Goal: Task Accomplishment & Management: Complete application form

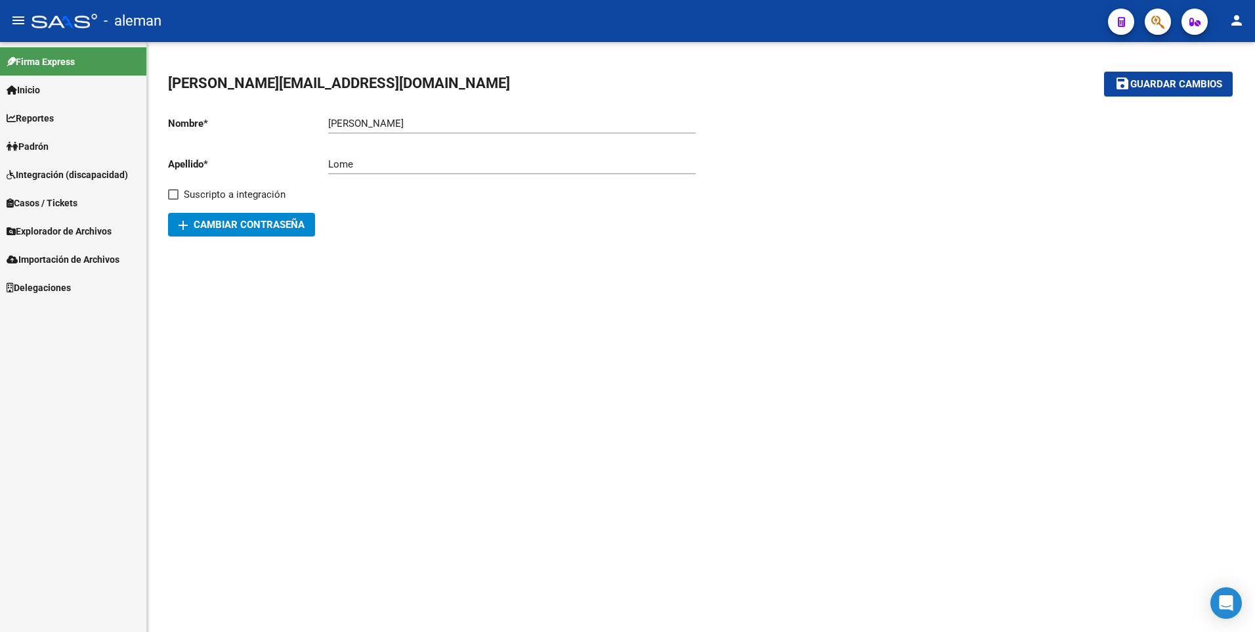
click at [49, 142] on span "Padrón" at bounding box center [28, 146] width 42 height 14
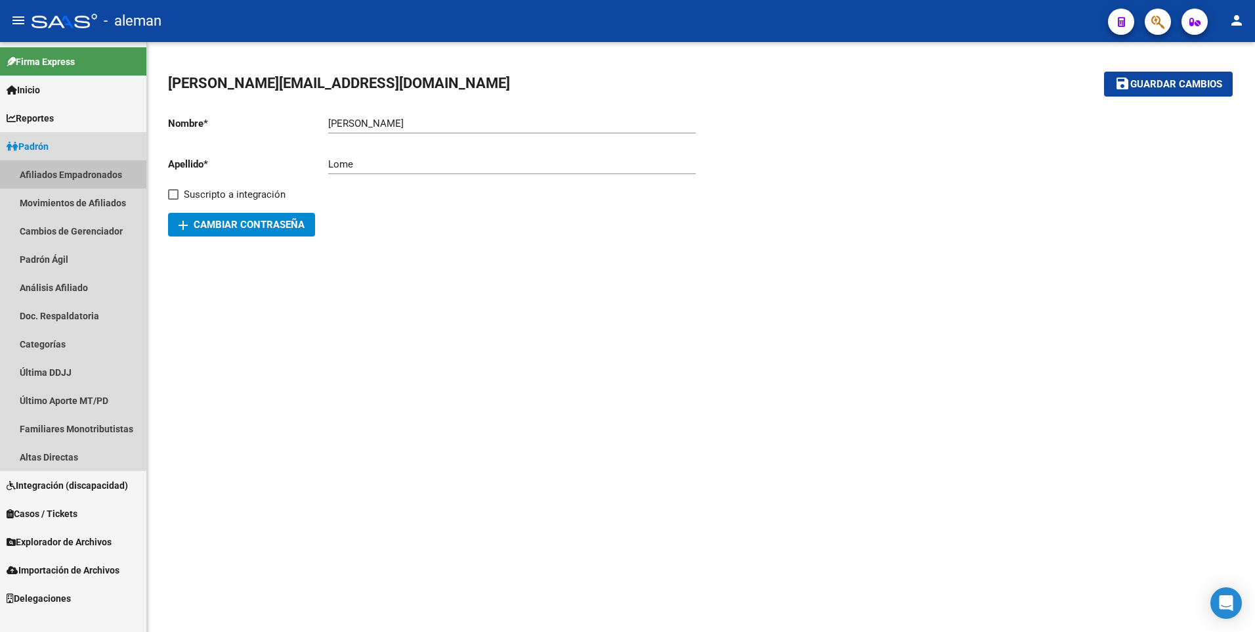
click at [66, 173] on link "Afiliados Empadronados" at bounding box center [73, 174] width 146 height 28
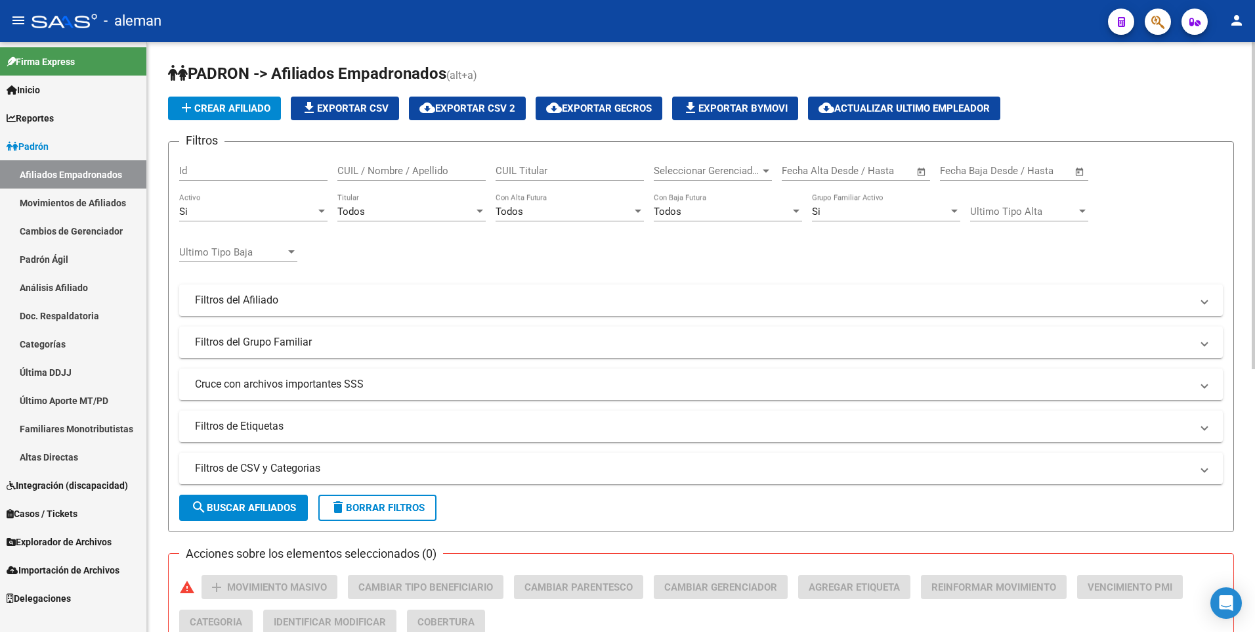
click at [433, 175] on input "CUIL / Nombre / Apellido" at bounding box center [411, 171] width 148 height 12
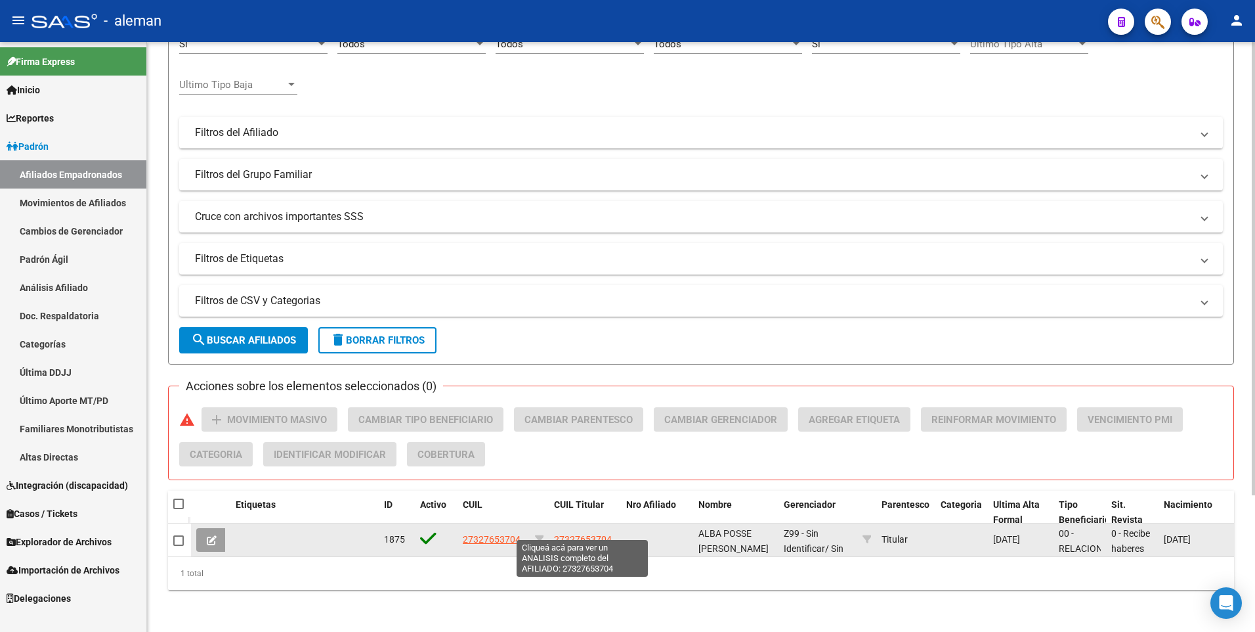
type input "ALBA POSSE"
click at [596, 534] on span "27327653704" at bounding box center [583, 539] width 58 height 11
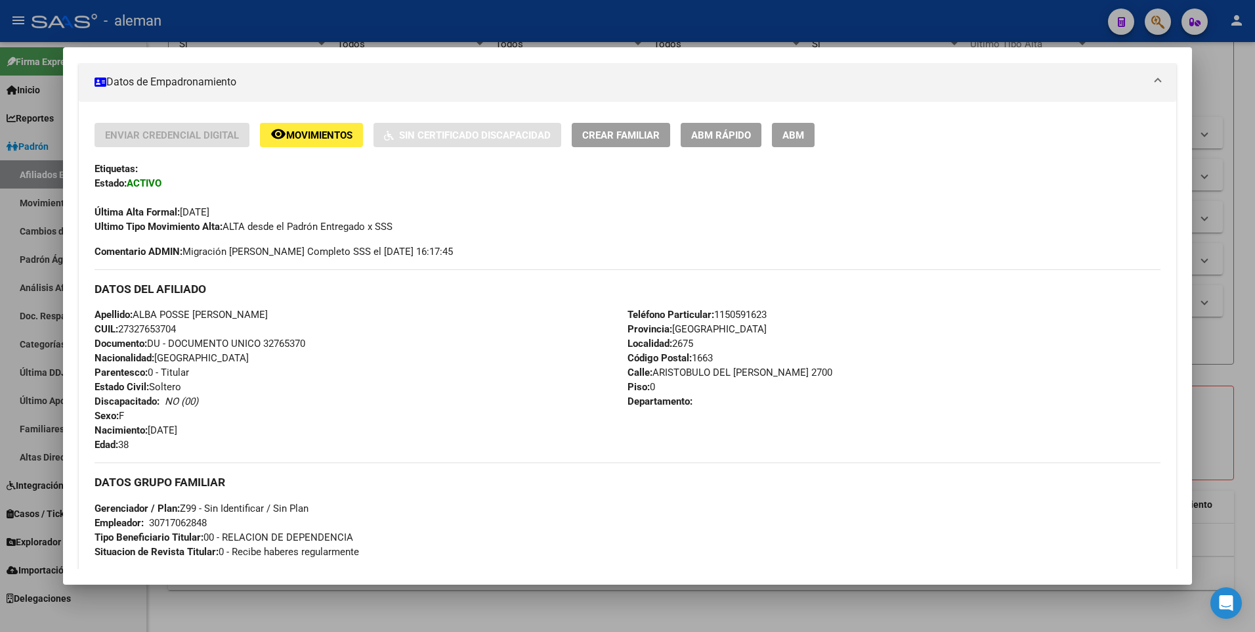
scroll to position [98, 0]
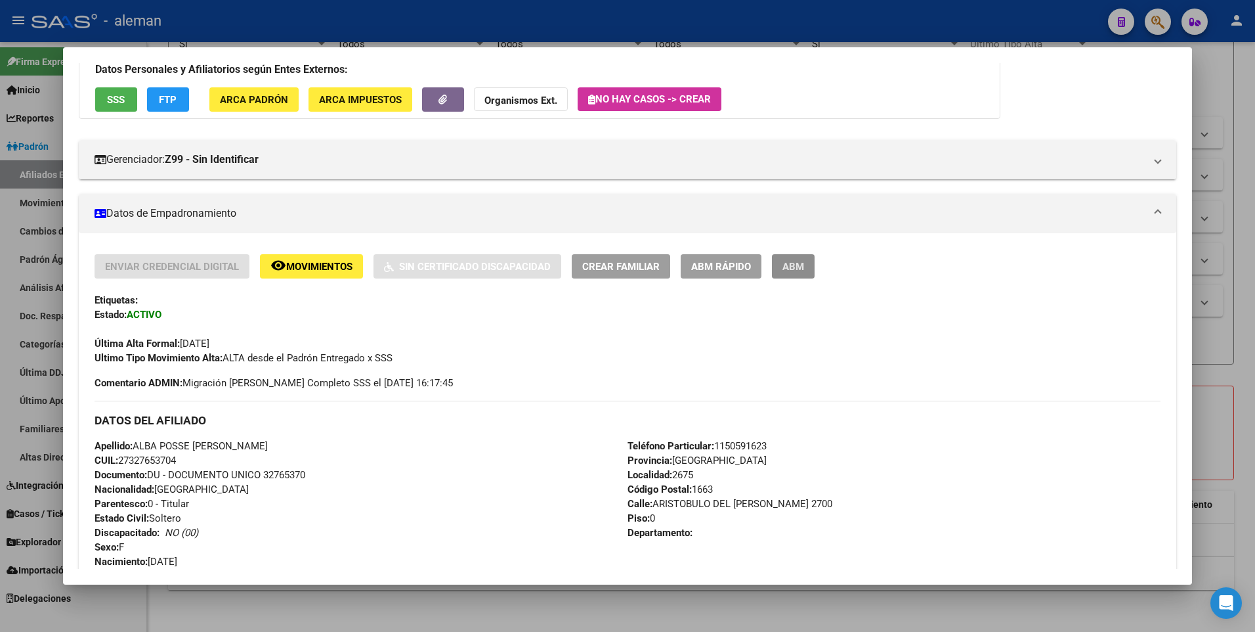
click at [794, 267] on span "ABM" at bounding box center [794, 267] width 22 height 12
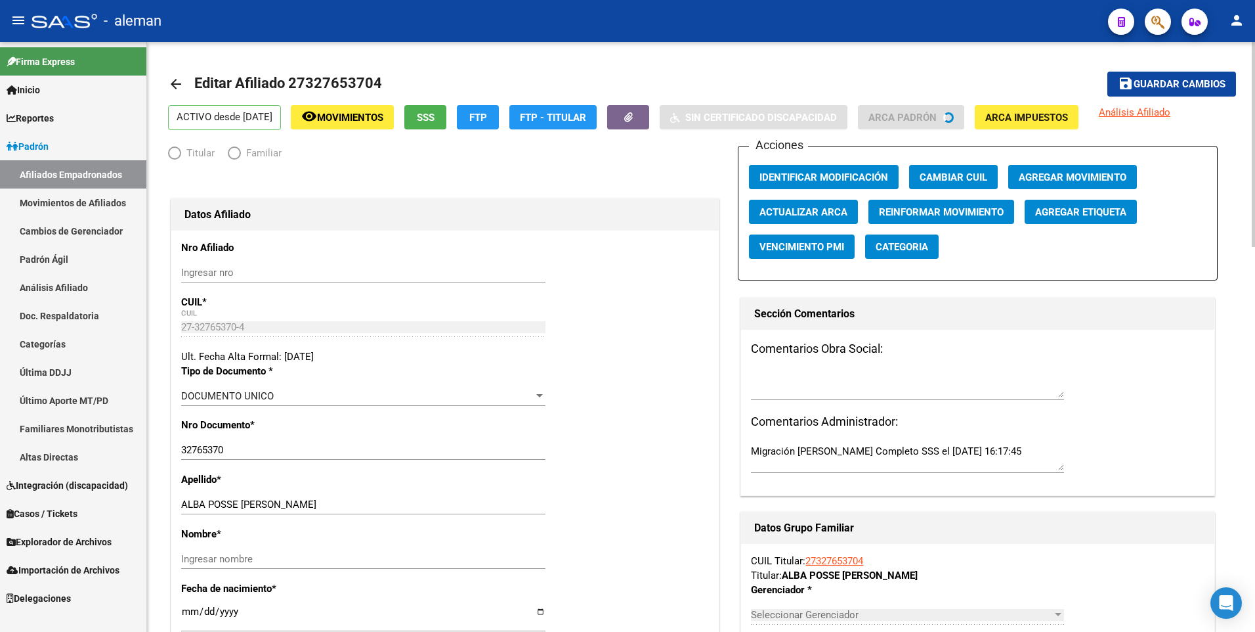
radio input "true"
type input "30-71706284-8"
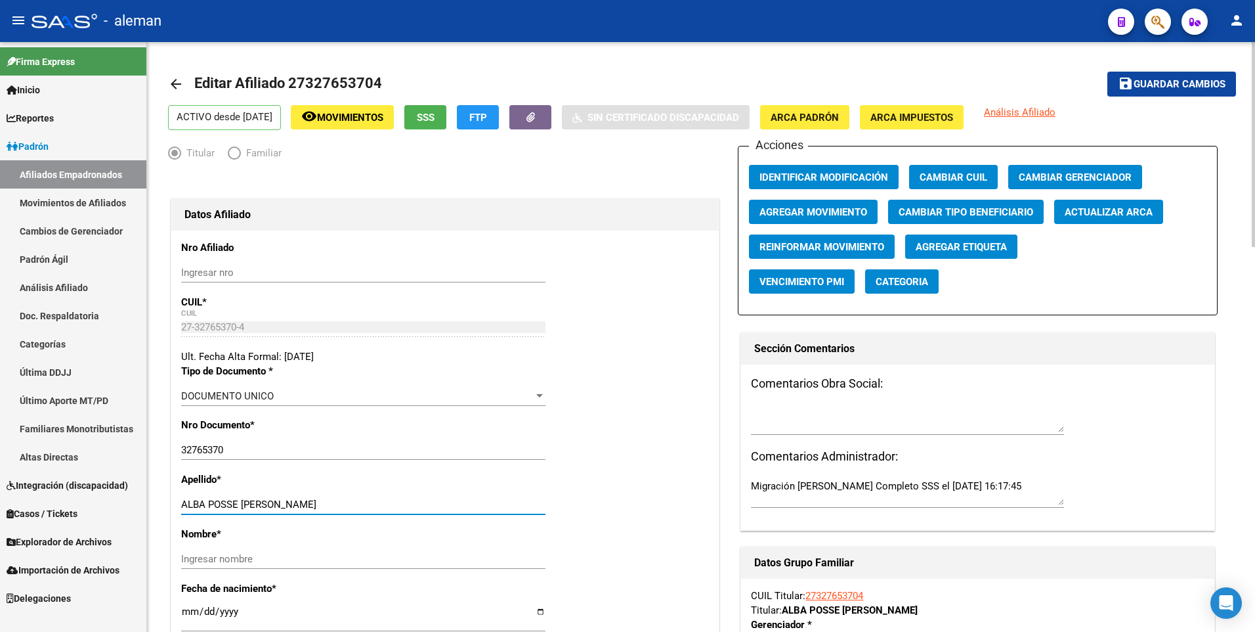
drag, startPoint x: 242, startPoint y: 506, endPoint x: 339, endPoint y: 499, distance: 97.4
click at [339, 499] on input "ALBA POSSE [PERSON_NAME]" at bounding box center [363, 504] width 364 height 12
click at [326, 561] on input "Ingresar nombre" at bounding box center [363, 559] width 364 height 12
paste input "[PERSON_NAME]"
type input "[PERSON_NAME]"
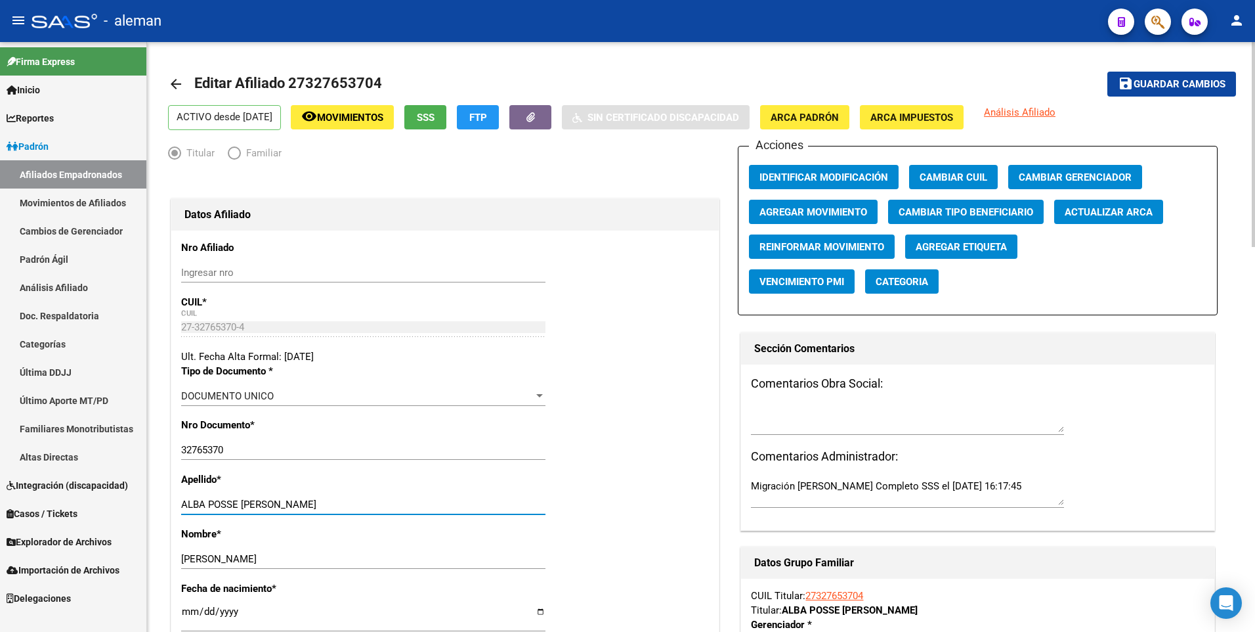
drag, startPoint x: 240, startPoint y: 505, endPoint x: 378, endPoint y: 504, distance: 138.5
click at [378, 504] on input "ALBA POSSE [PERSON_NAME]" at bounding box center [363, 504] width 364 height 12
type input "ALBA POSSE"
click at [814, 217] on span "Agregar Movimiento" at bounding box center [814, 212] width 108 height 12
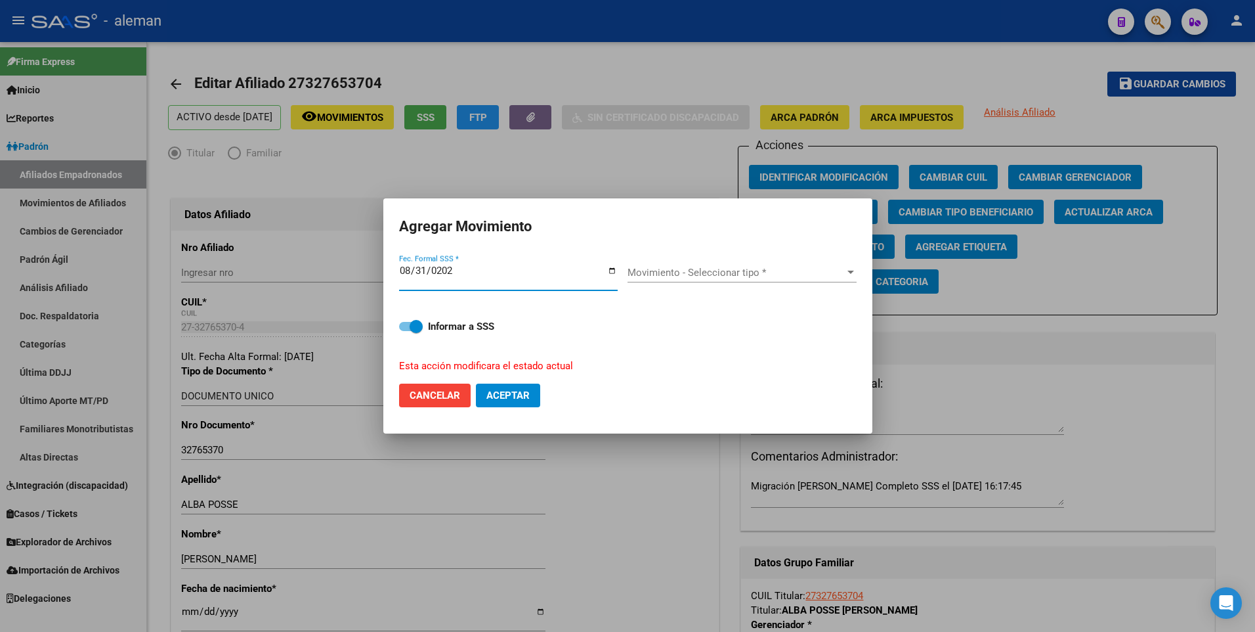
type input "[DATE]"
click at [704, 275] on span "Movimiento - Seleccionar tipo *" at bounding box center [736, 273] width 217 height 12
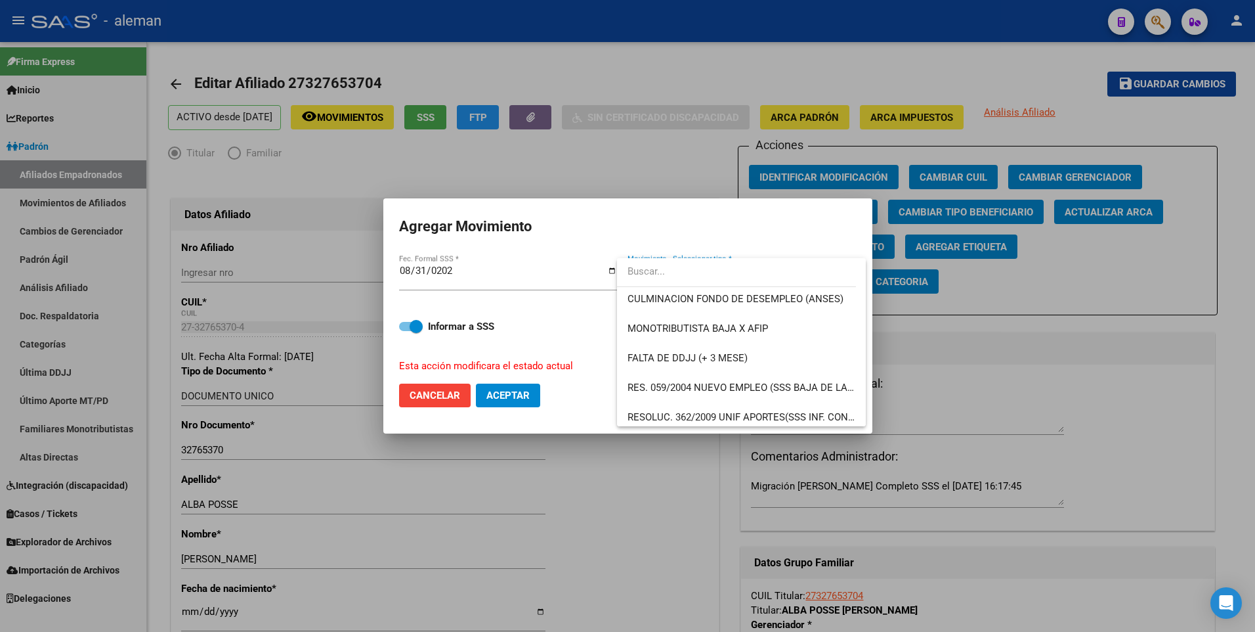
scroll to position [394, 0]
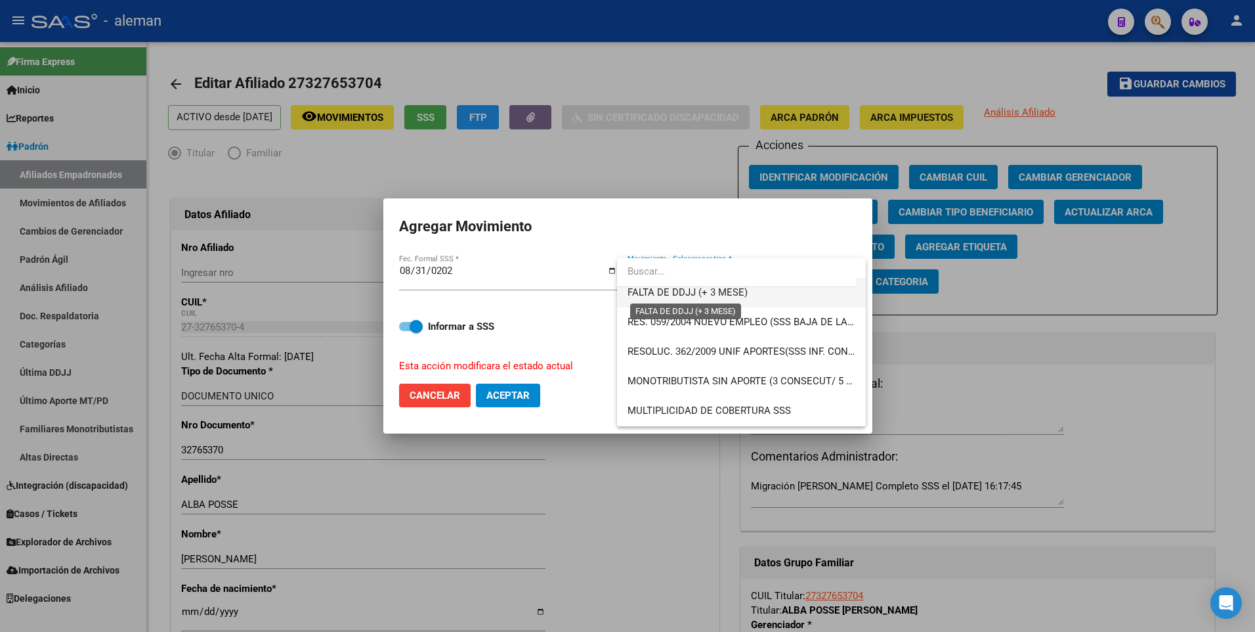
click at [716, 292] on span "FALTA DE DDJJ (+ 3 MESE)" at bounding box center [688, 292] width 120 height 12
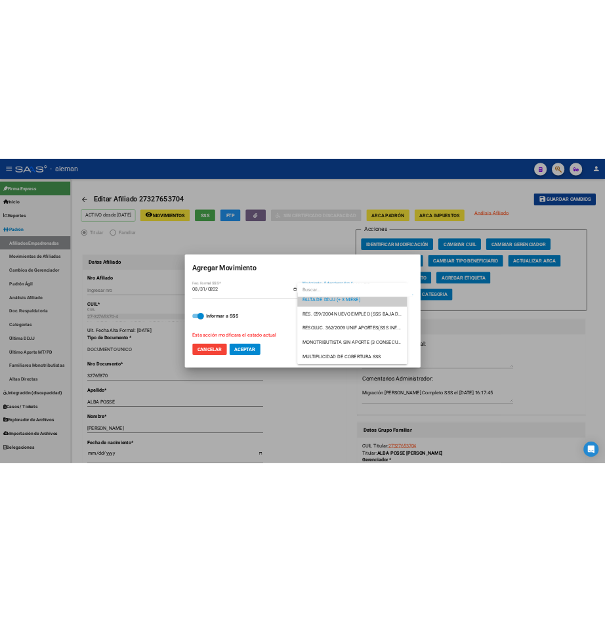
scroll to position [384, 0]
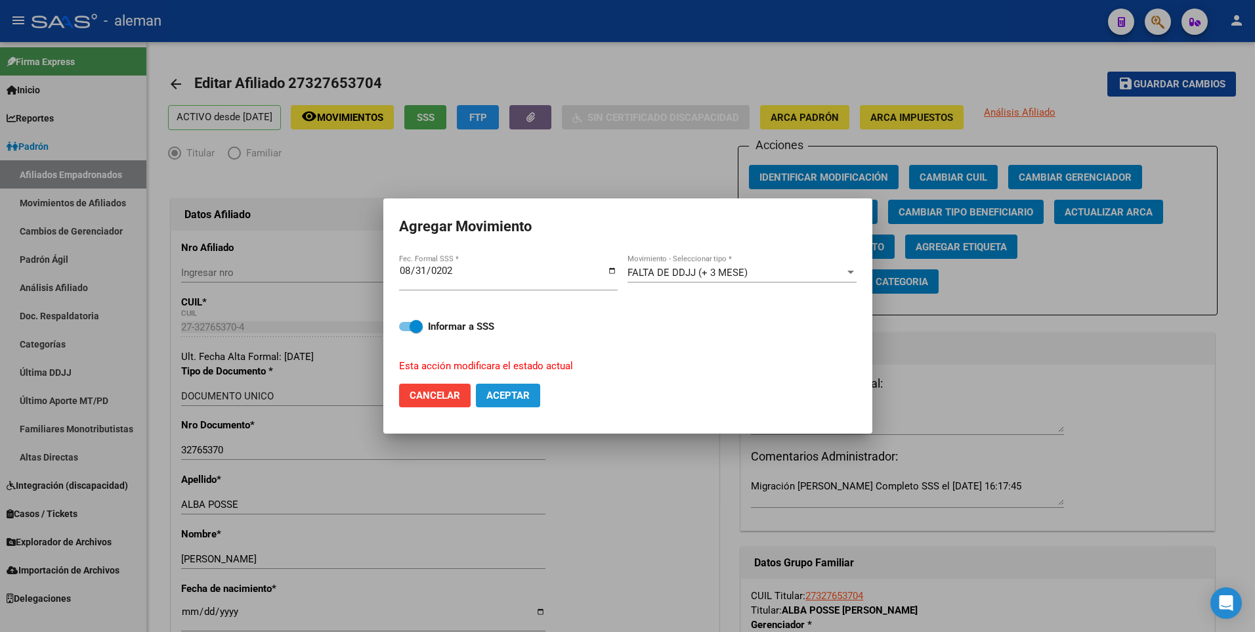
click at [524, 399] on span "Aceptar" at bounding box center [508, 395] width 43 height 12
checkbox input "false"
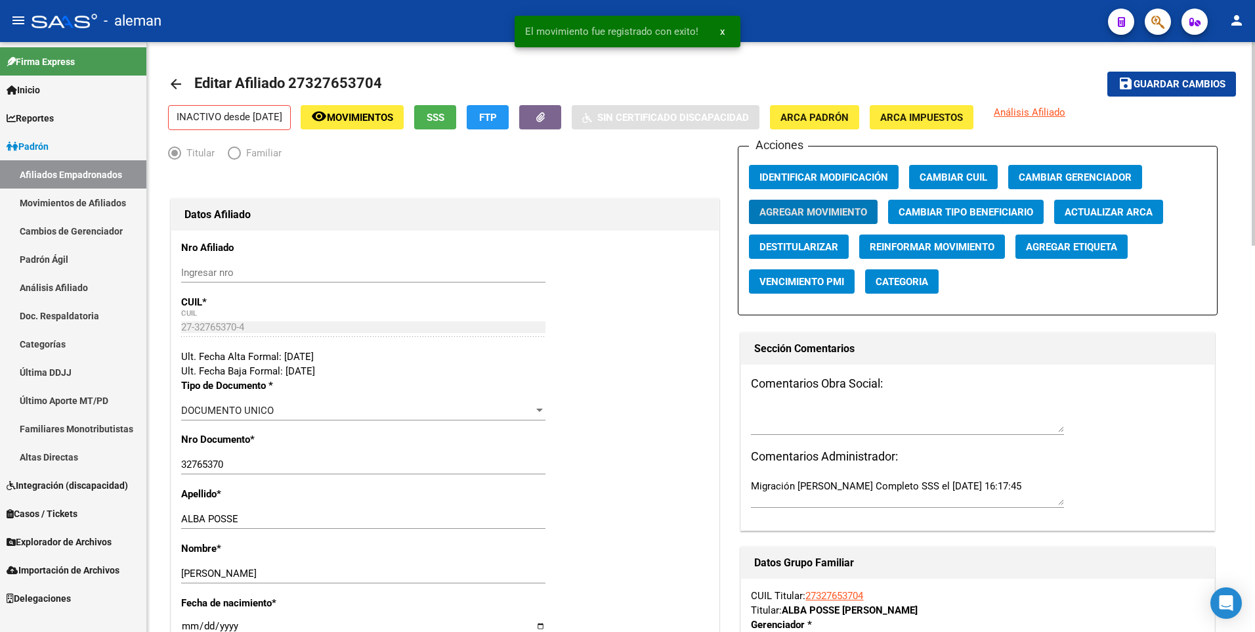
click at [1171, 83] on span "Guardar cambios" at bounding box center [1180, 85] width 92 height 12
click at [173, 83] on mat-icon "arrow_back" at bounding box center [176, 84] width 16 height 16
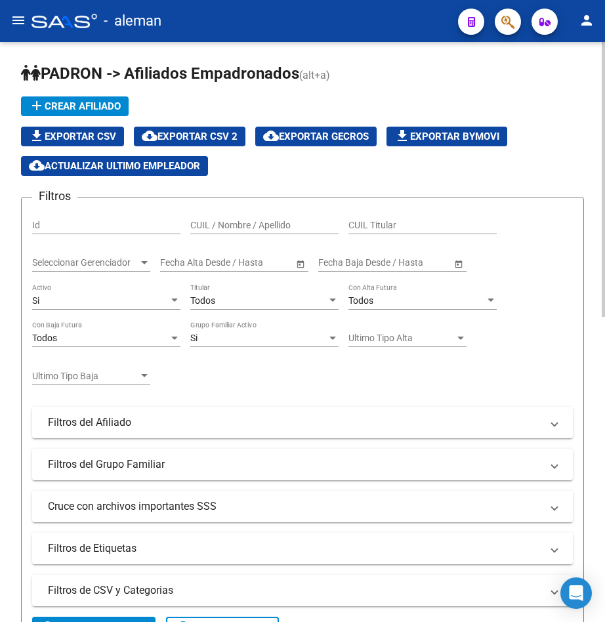
click at [206, 225] on input "CUIL / Nombre / Apellido" at bounding box center [264, 225] width 148 height 11
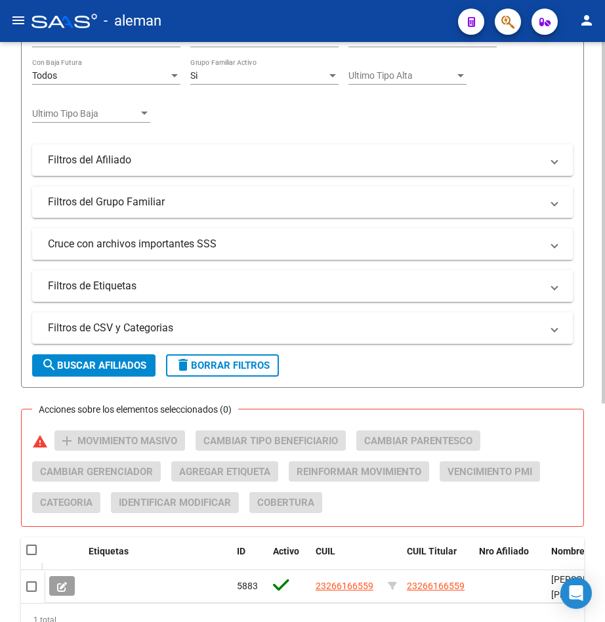
scroll to position [350, 0]
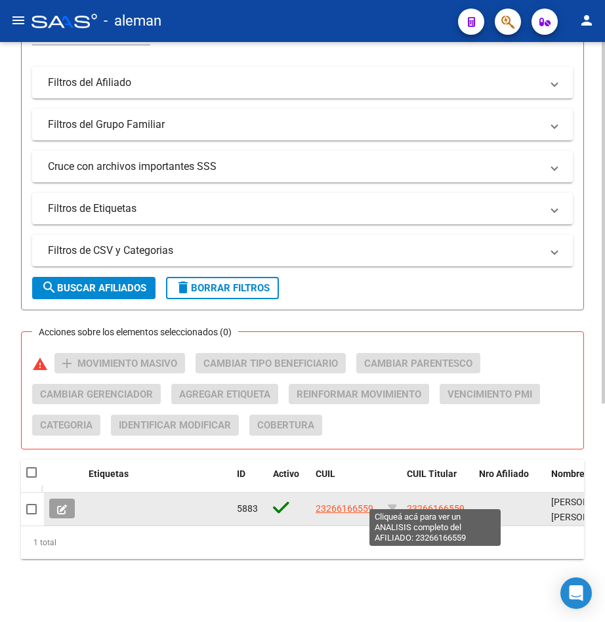
type input "23266166559"
click at [426, 504] on span "23266166559" at bounding box center [436, 509] width 58 height 11
type textarea "23266166559"
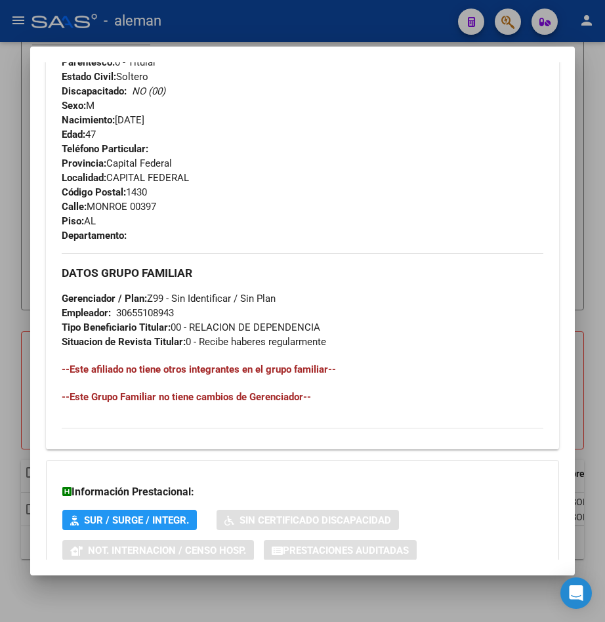
scroll to position [680, 0]
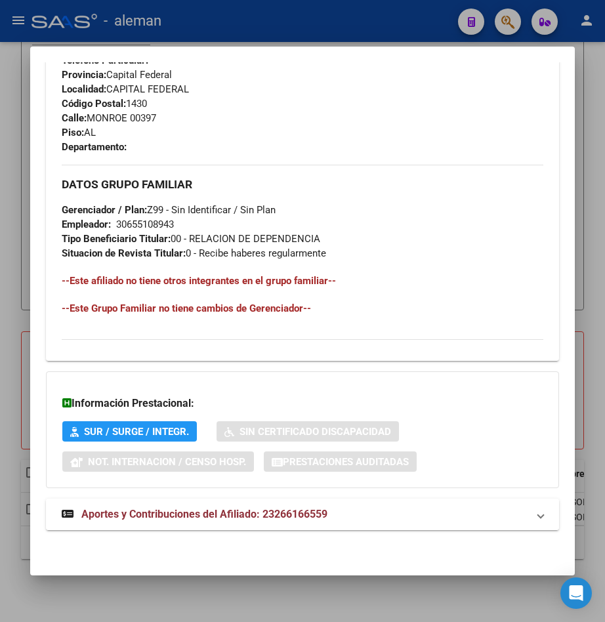
click at [236, 511] on span "Aportes y Contribuciones del Afiliado: 23266166559" at bounding box center [204, 514] width 246 height 12
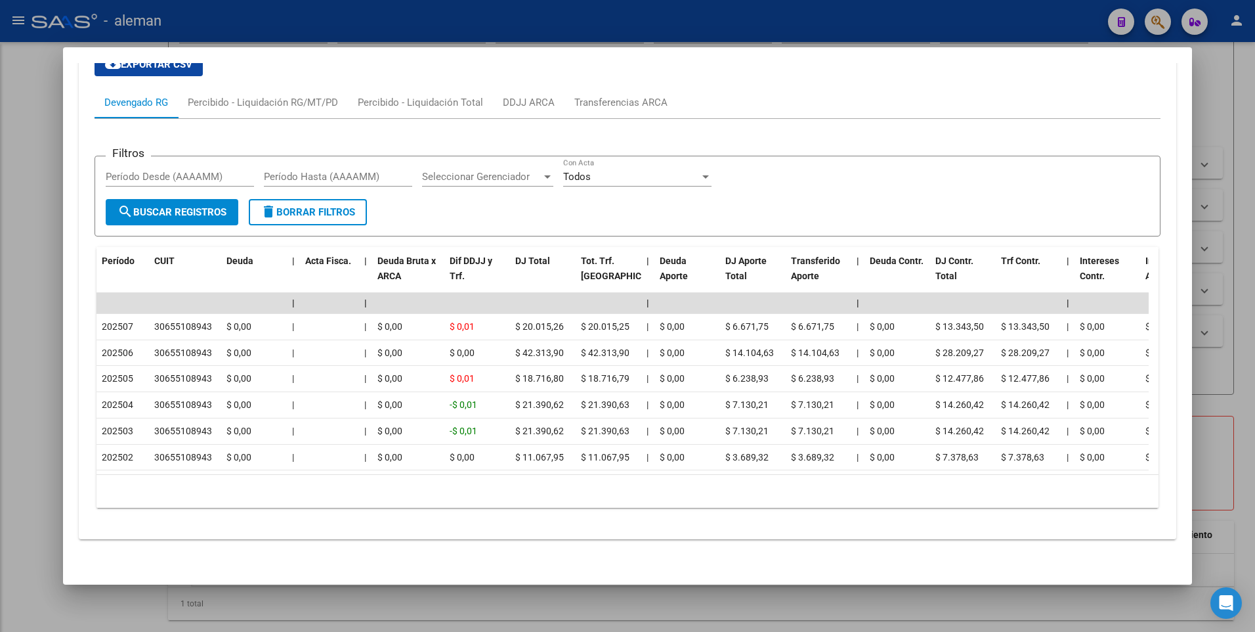
scroll to position [959, 0]
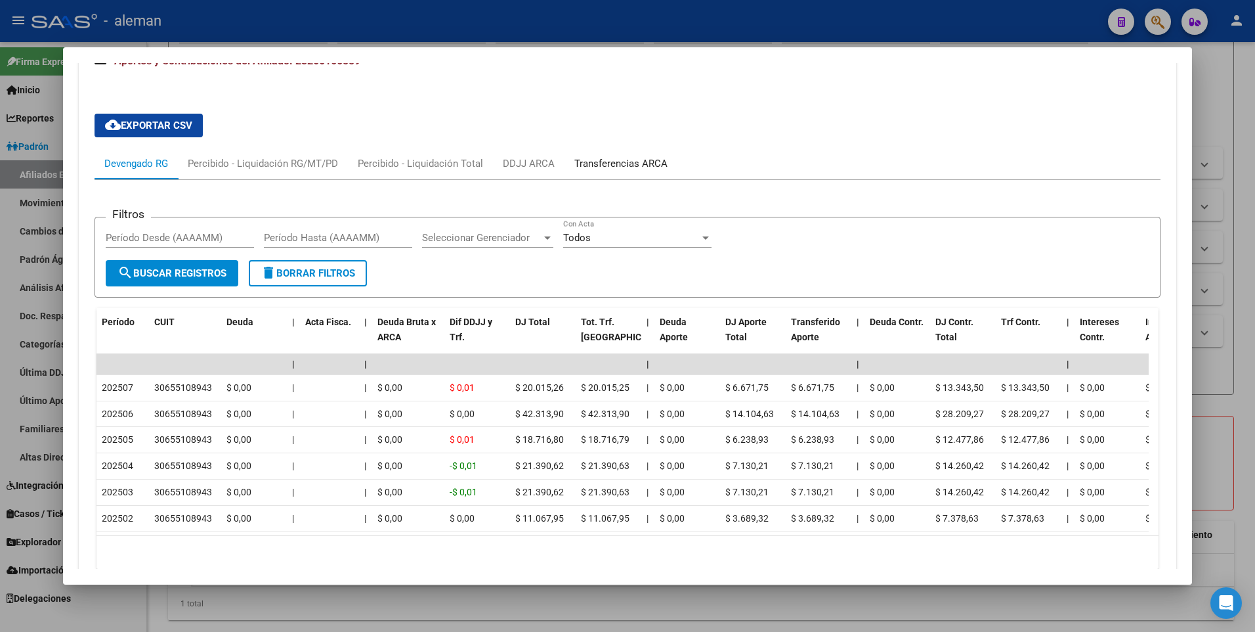
click at [590, 161] on div "Transferencias ARCA" at bounding box center [621, 163] width 93 height 14
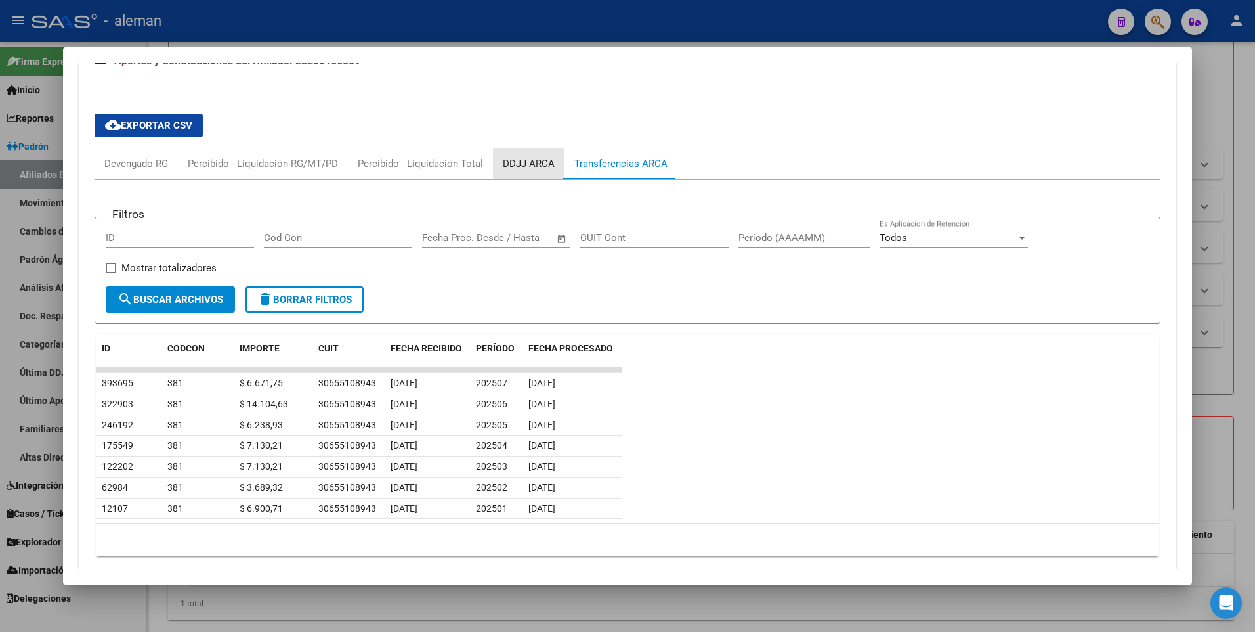
click at [533, 159] on div "DDJJ ARCA" at bounding box center [529, 163] width 52 height 14
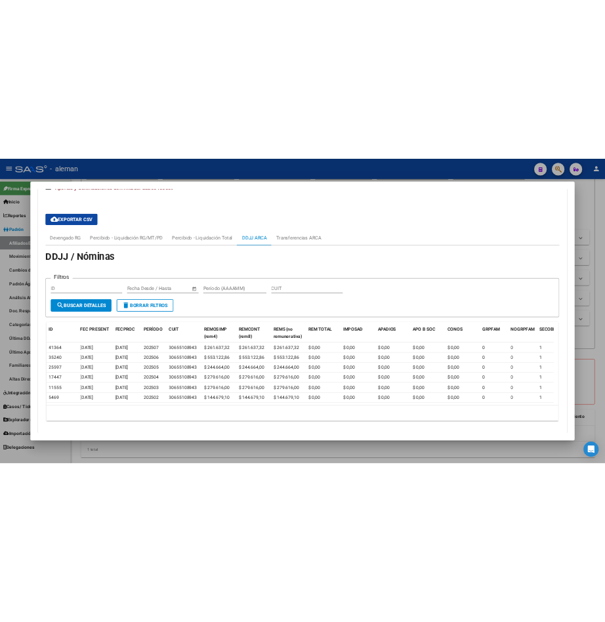
scroll to position [828, 0]
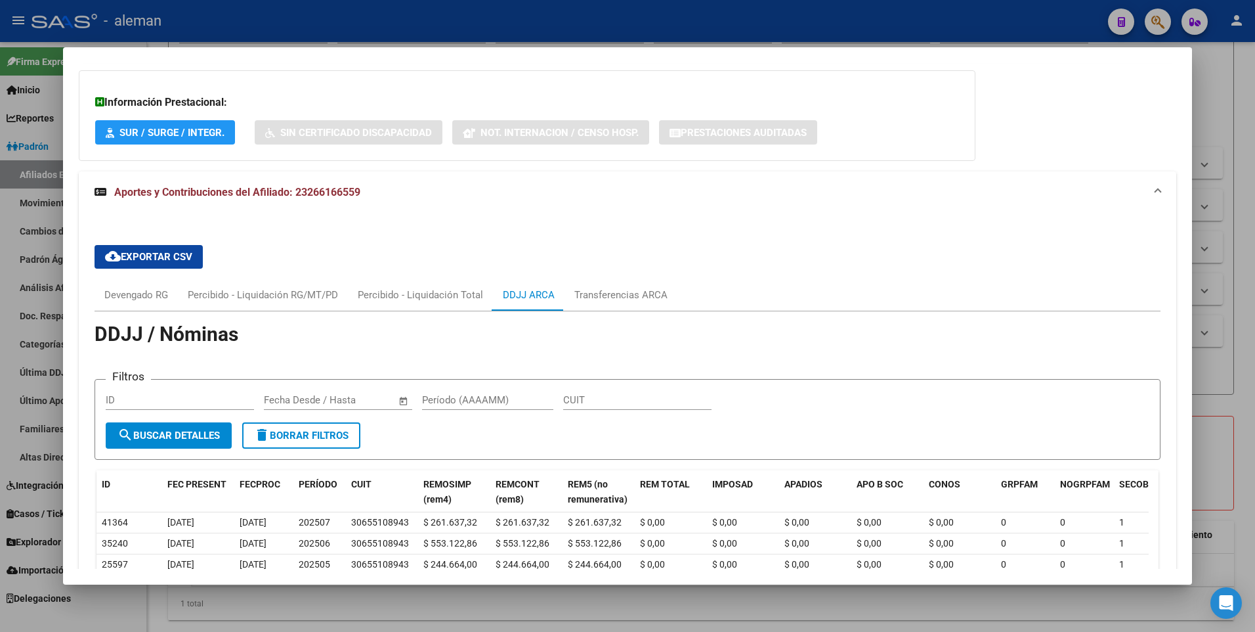
click at [1245, 168] on div at bounding box center [627, 316] width 1255 height 632
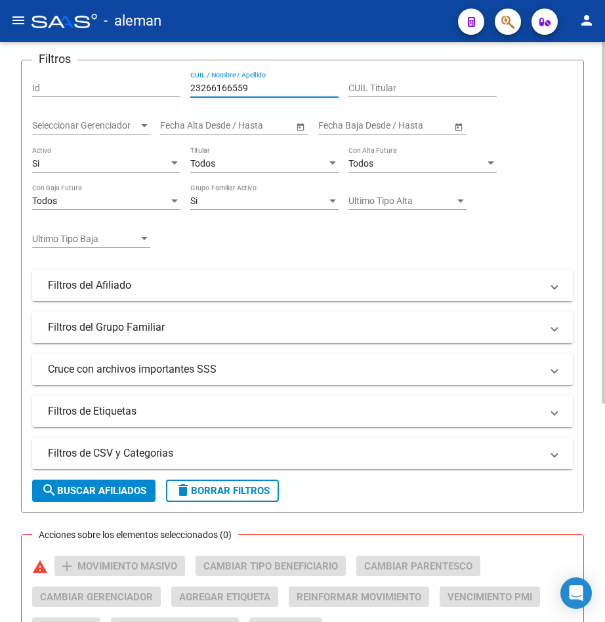
drag, startPoint x: 282, startPoint y: 87, endPoint x: 162, endPoint y: 87, distance: 119.5
click at [162, 87] on div "Filtros Id 23266166559 CUIL / Nombre / Apellido CUIL Titular Seleccionar Gerenc…" at bounding box center [302, 249] width 541 height 357
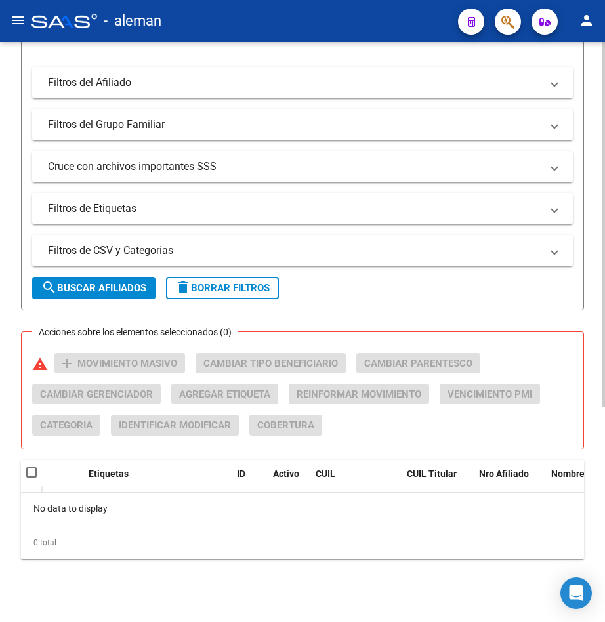
scroll to position [0, 0]
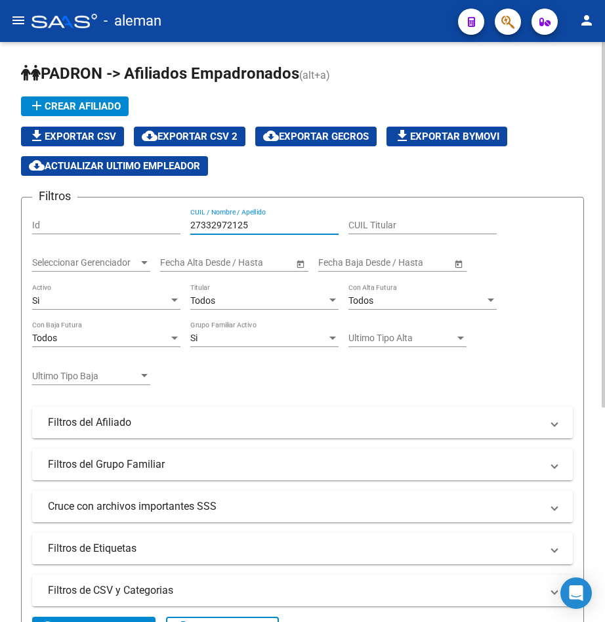
click at [175, 295] on div at bounding box center [175, 300] width 12 height 11
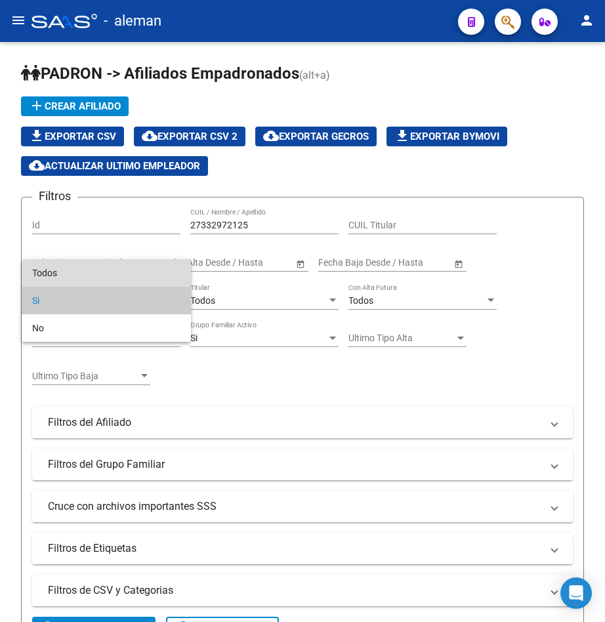
click at [139, 270] on span "Todos" at bounding box center [106, 273] width 148 height 28
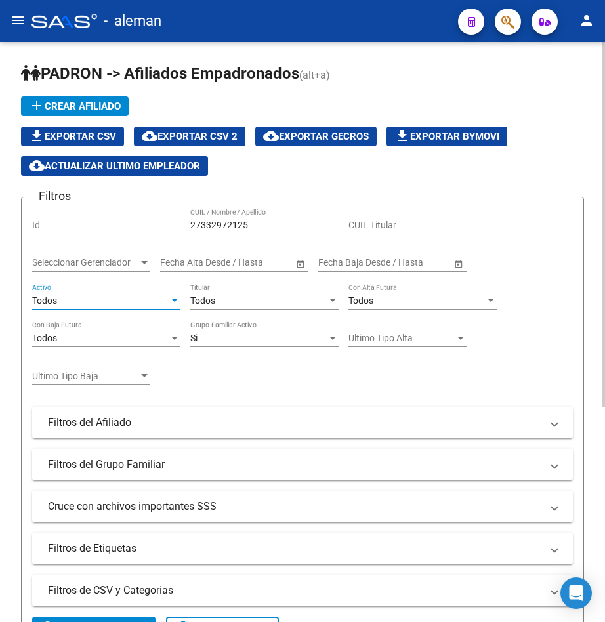
click at [297, 224] on input "27332972125" at bounding box center [264, 225] width 148 height 11
click at [255, 223] on input "27332972125" at bounding box center [264, 225] width 148 height 11
click at [306, 336] on div "Si" at bounding box center [258, 338] width 137 height 11
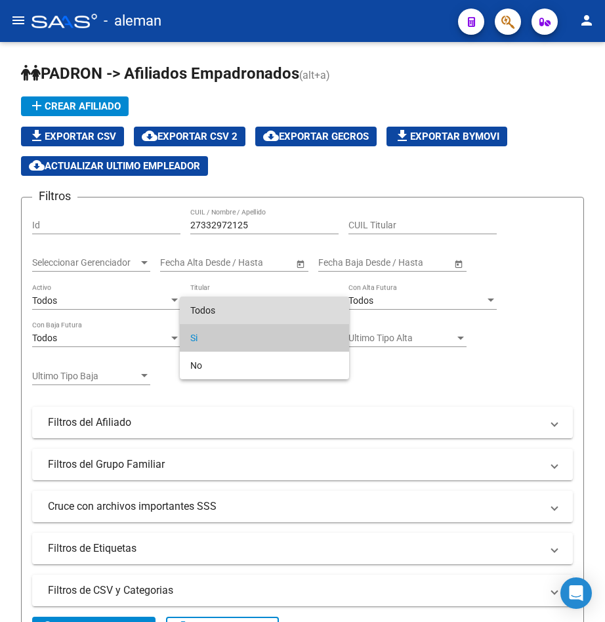
click at [291, 316] on span "Todos" at bounding box center [264, 311] width 148 height 28
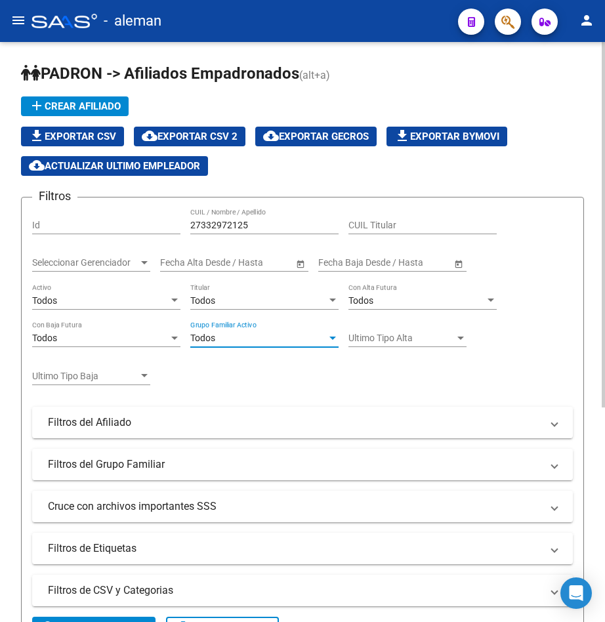
click at [259, 222] on input "27332972125" at bounding box center [264, 225] width 148 height 11
click at [301, 217] on div "27332972125 CUIL / Nombre / Apellido" at bounding box center [264, 221] width 148 height 26
drag, startPoint x: 255, startPoint y: 225, endPoint x: 190, endPoint y: 225, distance: 65.0
click at [190, 225] on div "Filtros Id 27332972125 CUIL / Nombre / Apellido CUIL Titular Seleccionar Gerenc…" at bounding box center [302, 386] width 541 height 357
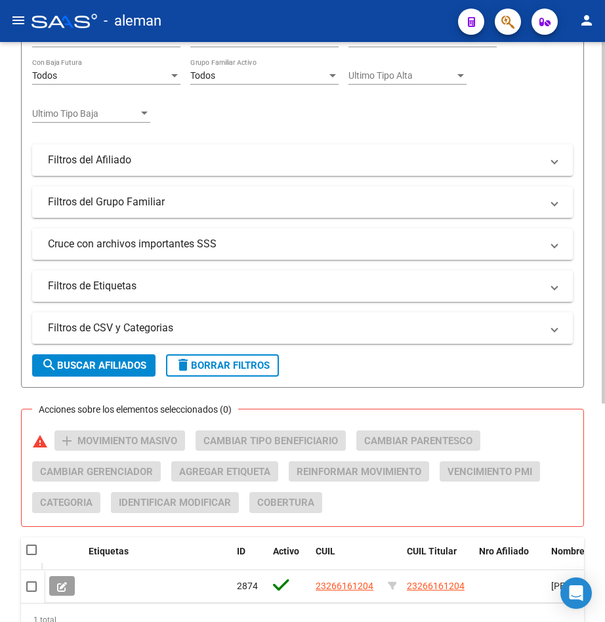
scroll to position [328, 0]
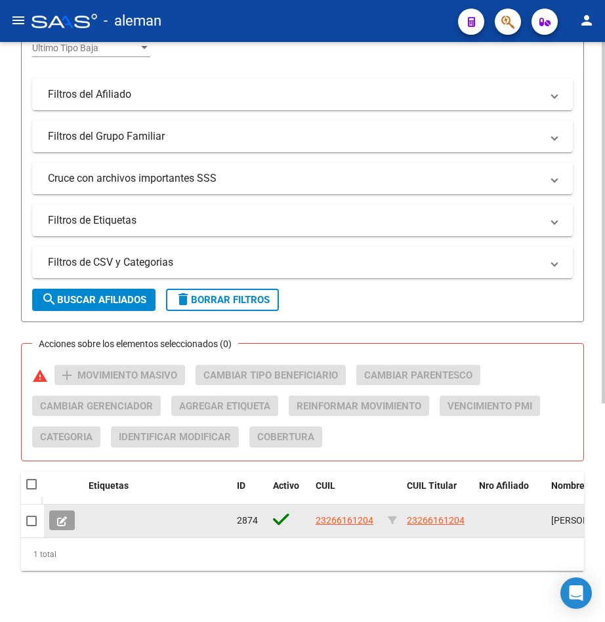
type input "23266161204"
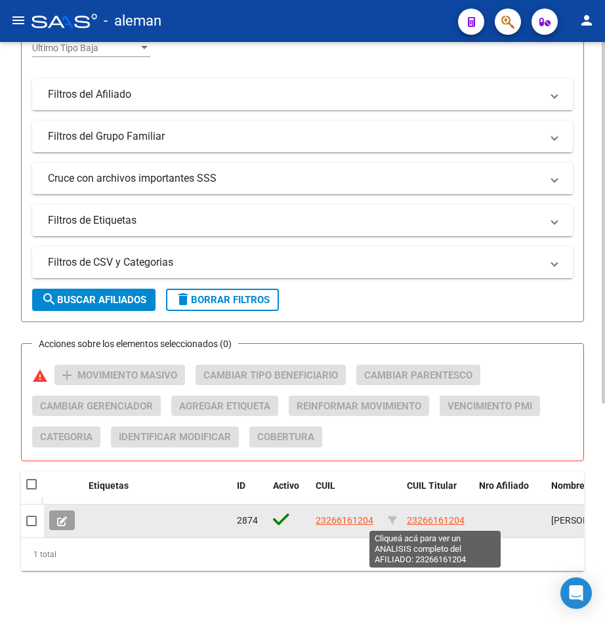
click at [423, 519] on span "23266161204" at bounding box center [436, 520] width 58 height 11
type textarea "23266161204"
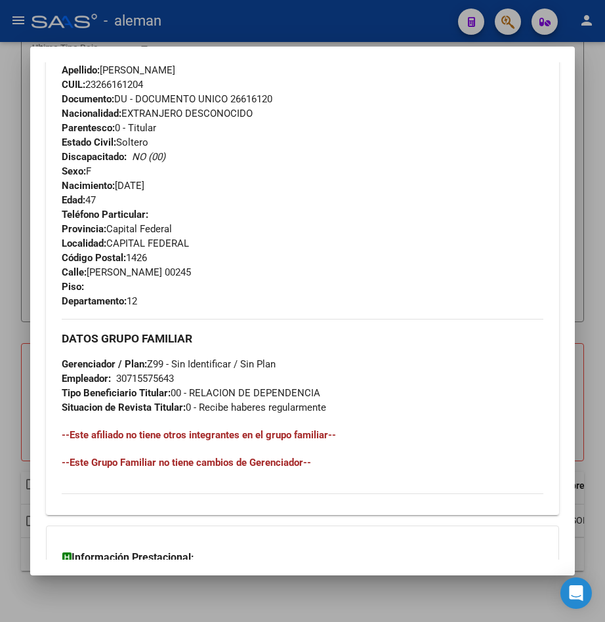
scroll to position [680, 0]
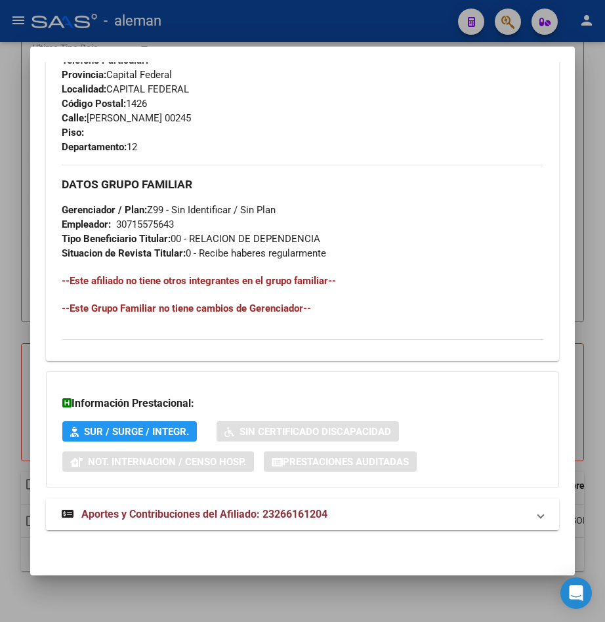
drag, startPoint x: 157, startPoint y: 518, endPoint x: 160, endPoint y: 511, distance: 7.1
click at [158, 517] on span "Aportes y Contribuciones del Afiliado: 23266161204" at bounding box center [204, 514] width 246 height 12
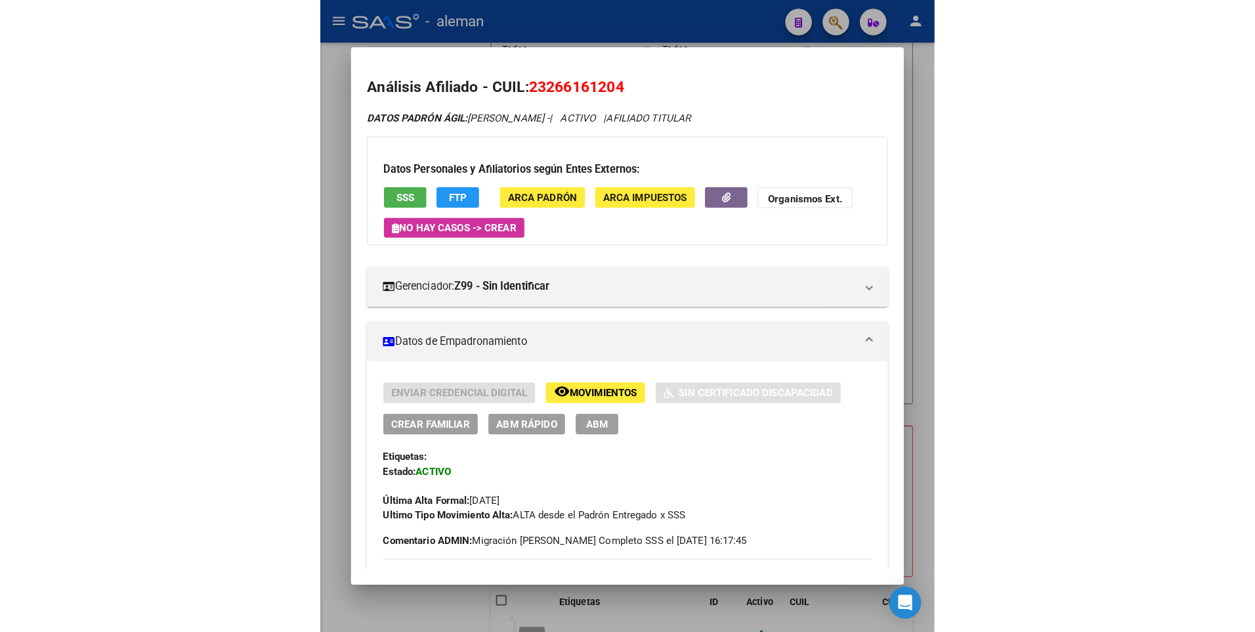
scroll to position [137, 0]
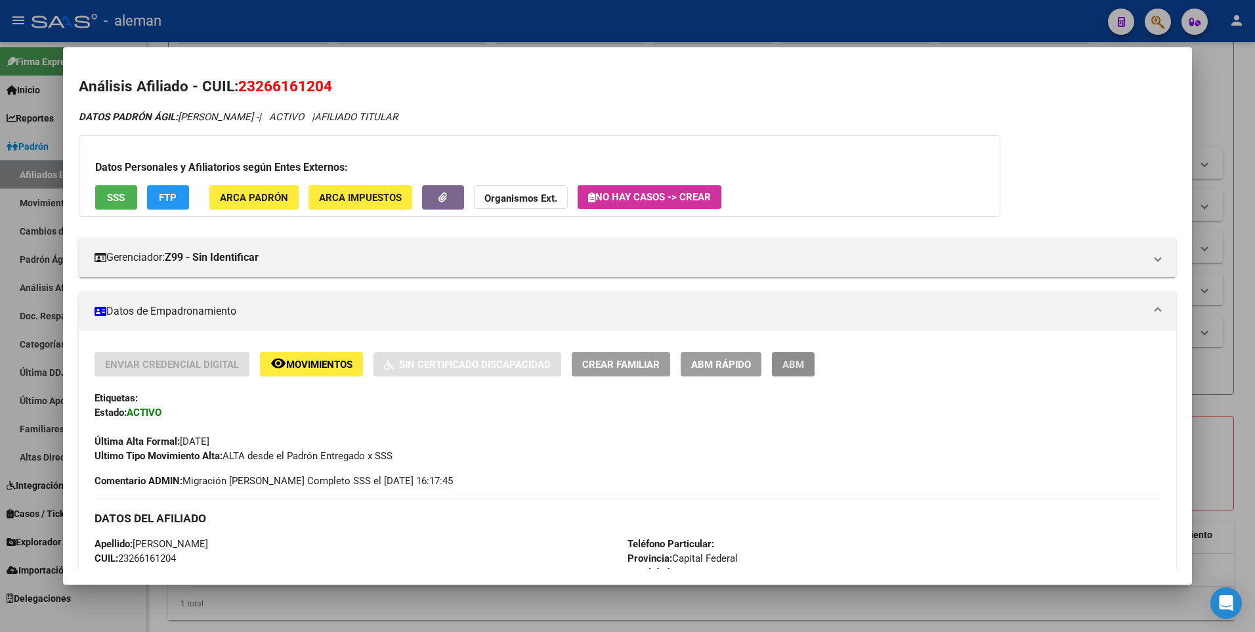
click at [805, 364] on button "ABM" at bounding box center [793, 364] width 43 height 24
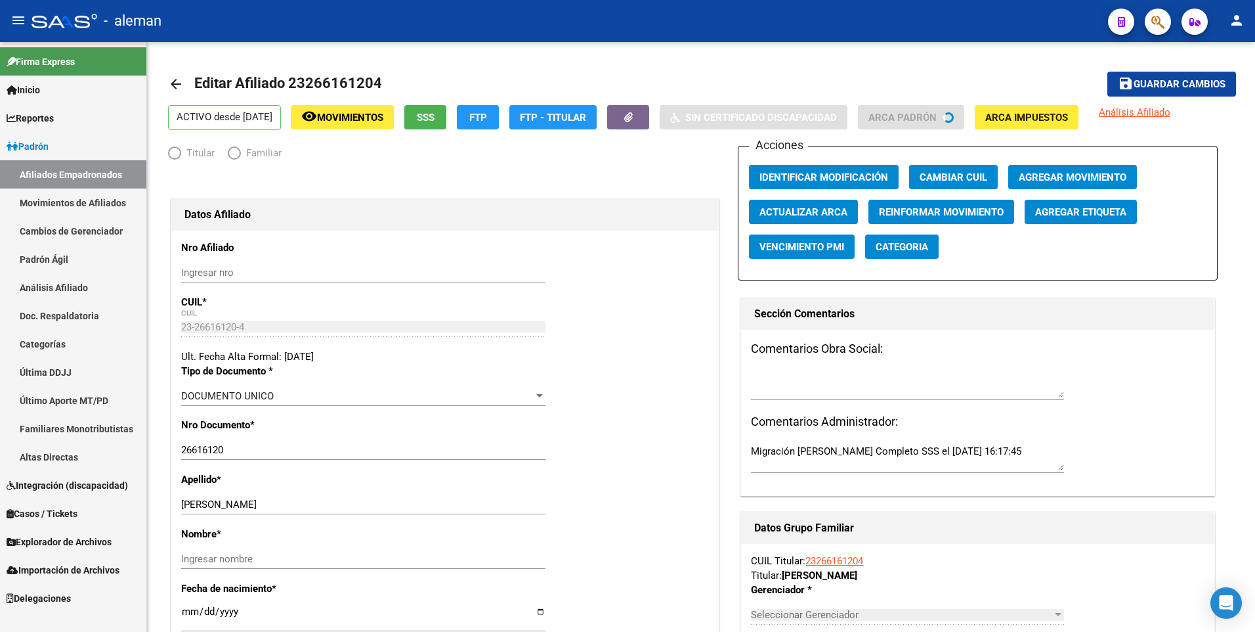
radio input "true"
type input "30-71557564-3"
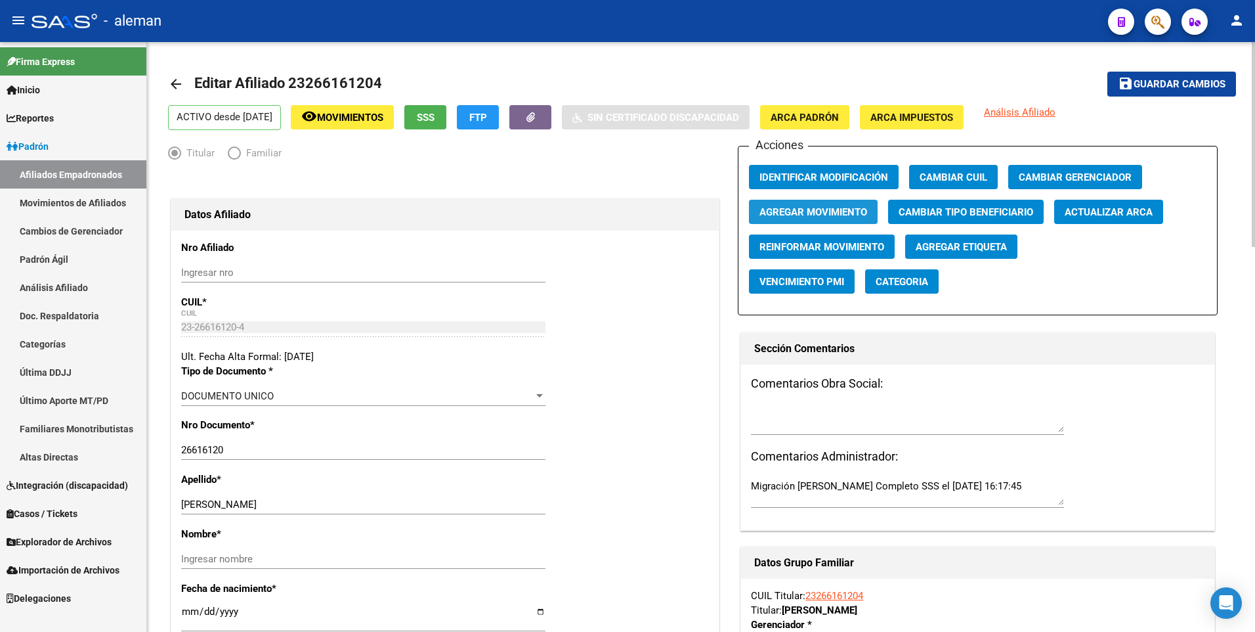
click at [808, 211] on span "Agregar Movimiento" at bounding box center [814, 212] width 108 height 12
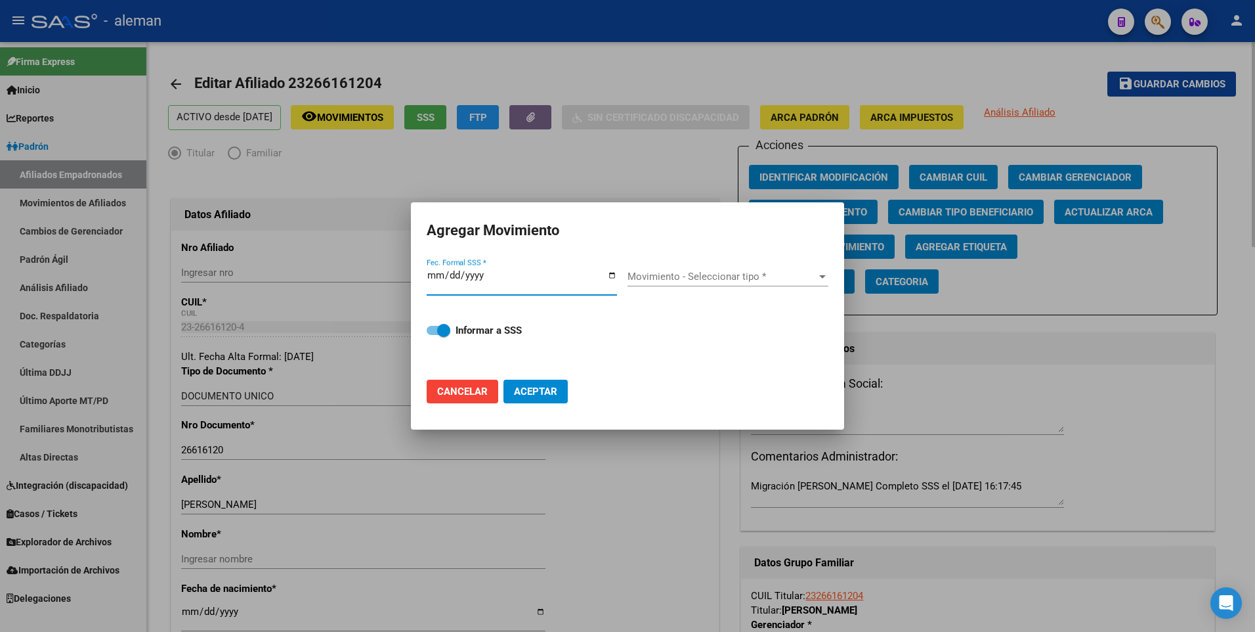
click at [640, 485] on div at bounding box center [627, 316] width 1255 height 632
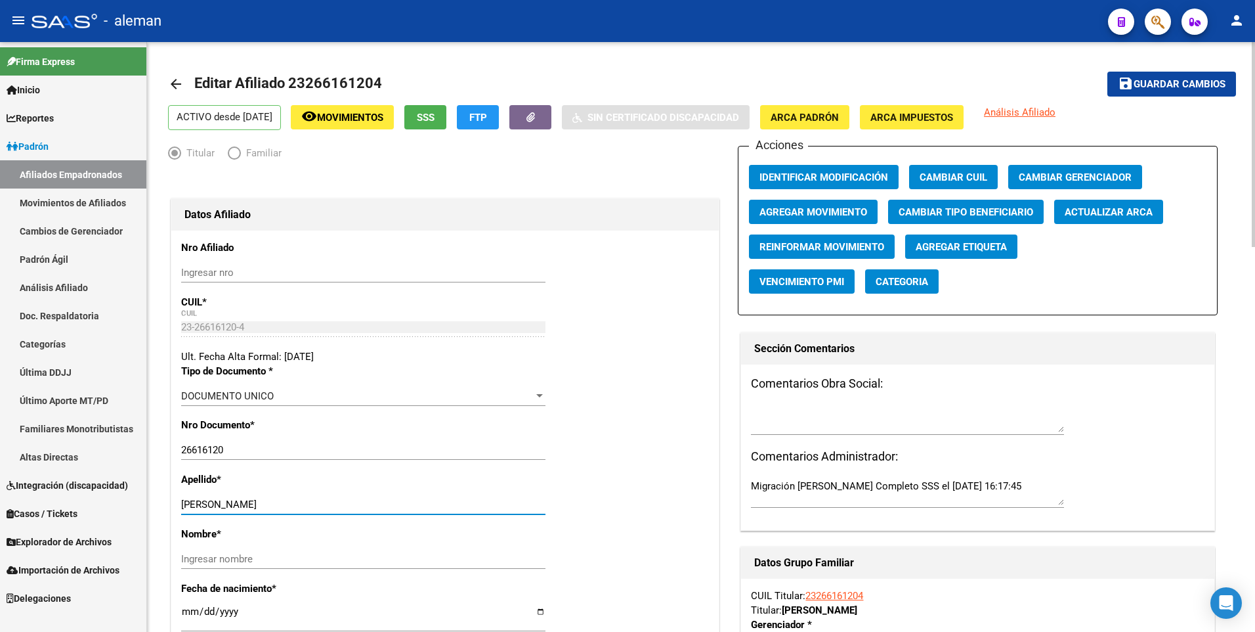
drag, startPoint x: 238, startPoint y: 504, endPoint x: 267, endPoint y: 504, distance: 28.9
click at [267, 504] on input "[PERSON_NAME]" at bounding box center [363, 504] width 364 height 12
click at [271, 559] on input "Ingresar nombre" at bounding box center [363, 559] width 364 height 12
paste input "[GEOGRAPHIC_DATA]"
type input "[GEOGRAPHIC_DATA]"
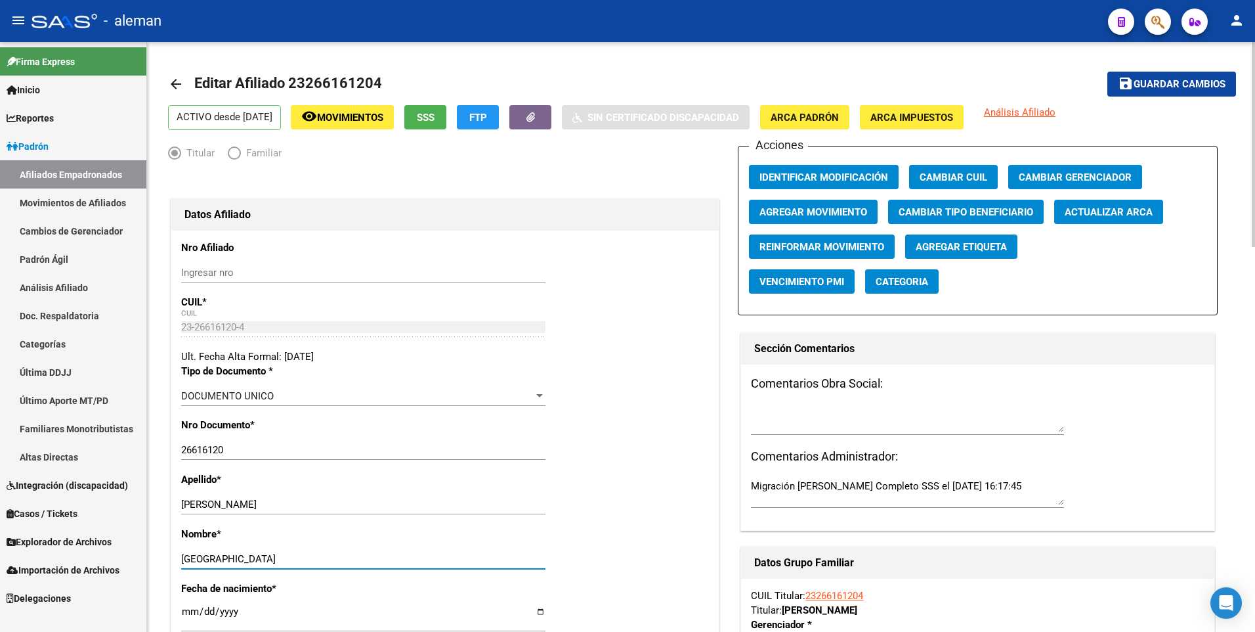
click at [435, 500] on input "[PERSON_NAME]" at bounding box center [363, 504] width 364 height 12
click at [263, 509] on input "[PERSON_NAME]" at bounding box center [363, 504] width 364 height 12
type input "HARRIAGUE"
click at [790, 210] on span "Agregar Movimiento" at bounding box center [814, 212] width 108 height 12
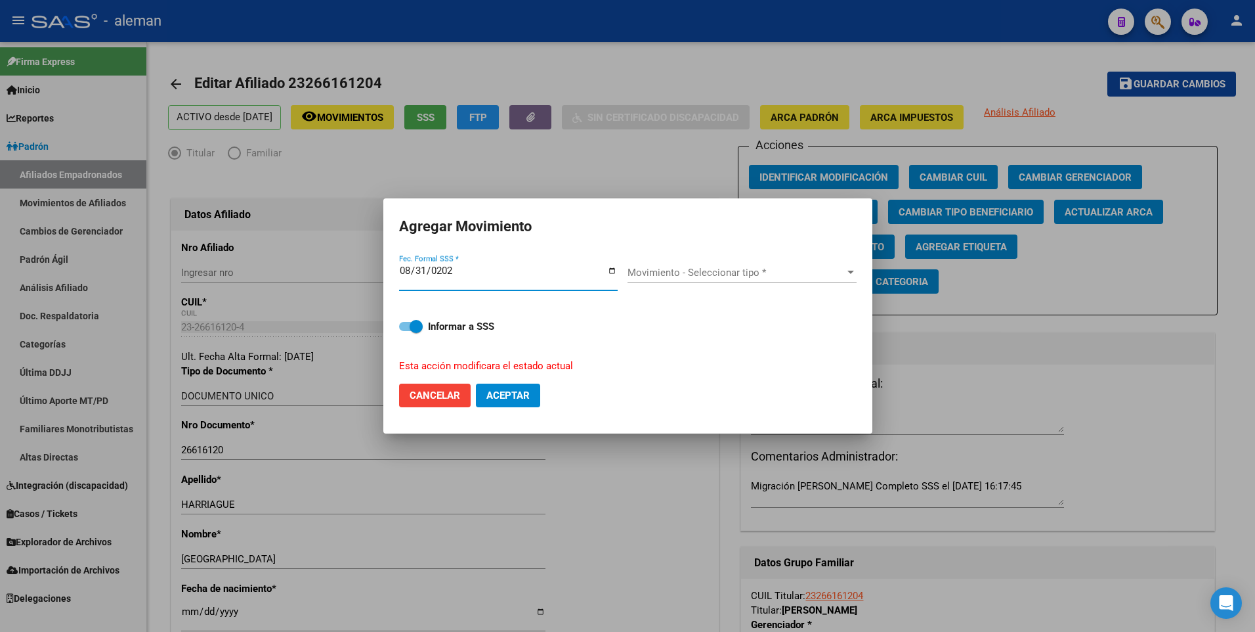
type input "[DATE]"
click at [674, 269] on span "Movimiento - Seleccionar tipo *" at bounding box center [736, 273] width 217 height 12
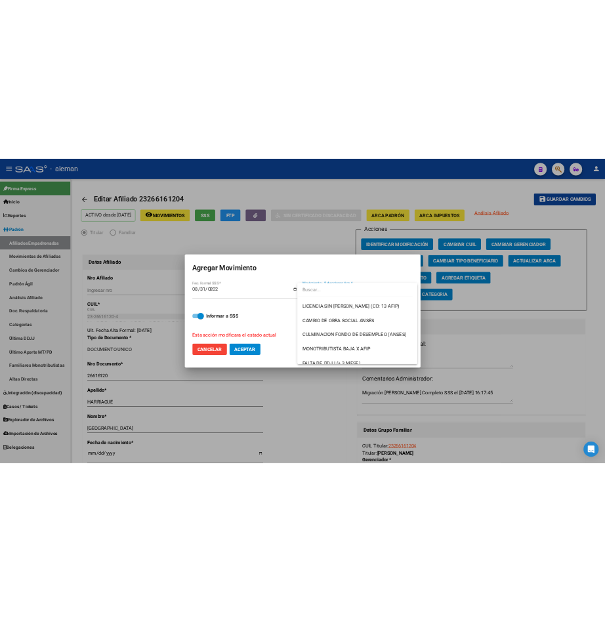
scroll to position [328, 0]
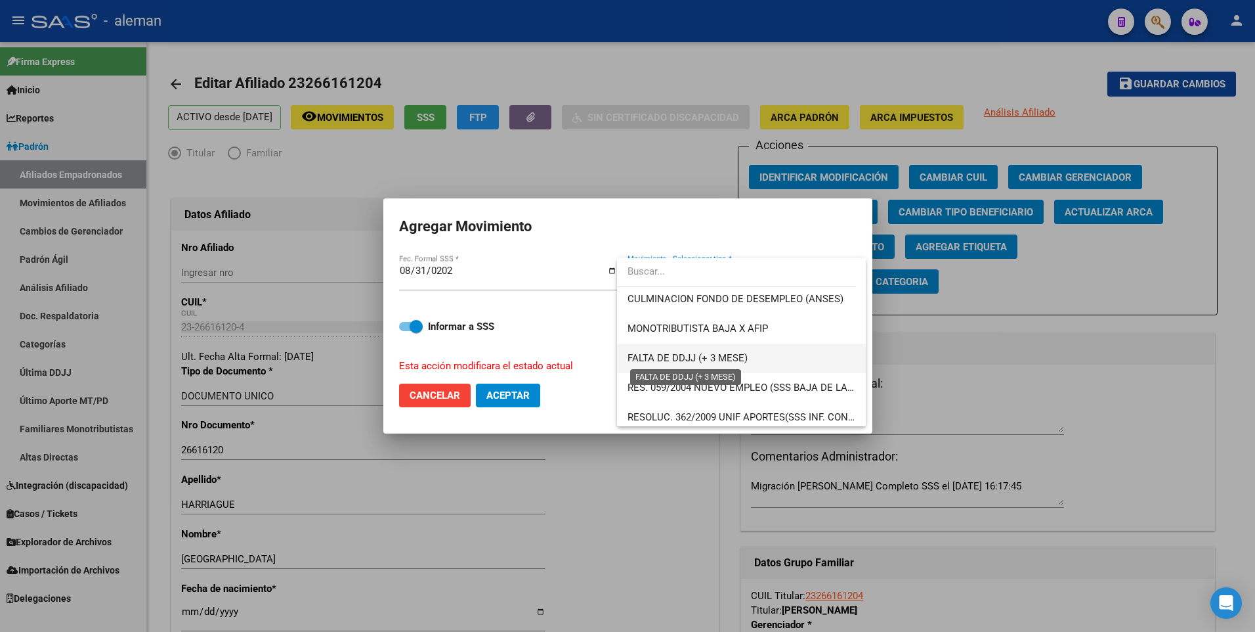
click at [706, 353] on span "FALTA DE DDJJ (+ 3 MESE)" at bounding box center [688, 358] width 120 height 12
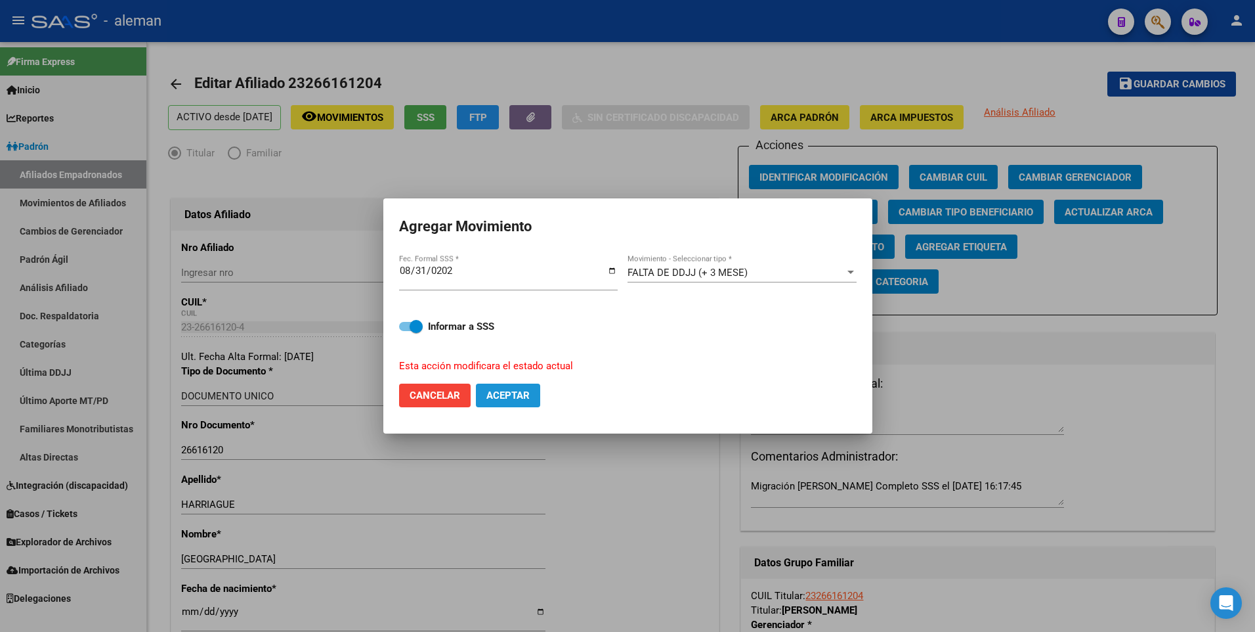
click at [523, 397] on span "Aceptar" at bounding box center [508, 395] width 43 height 12
checkbox input "false"
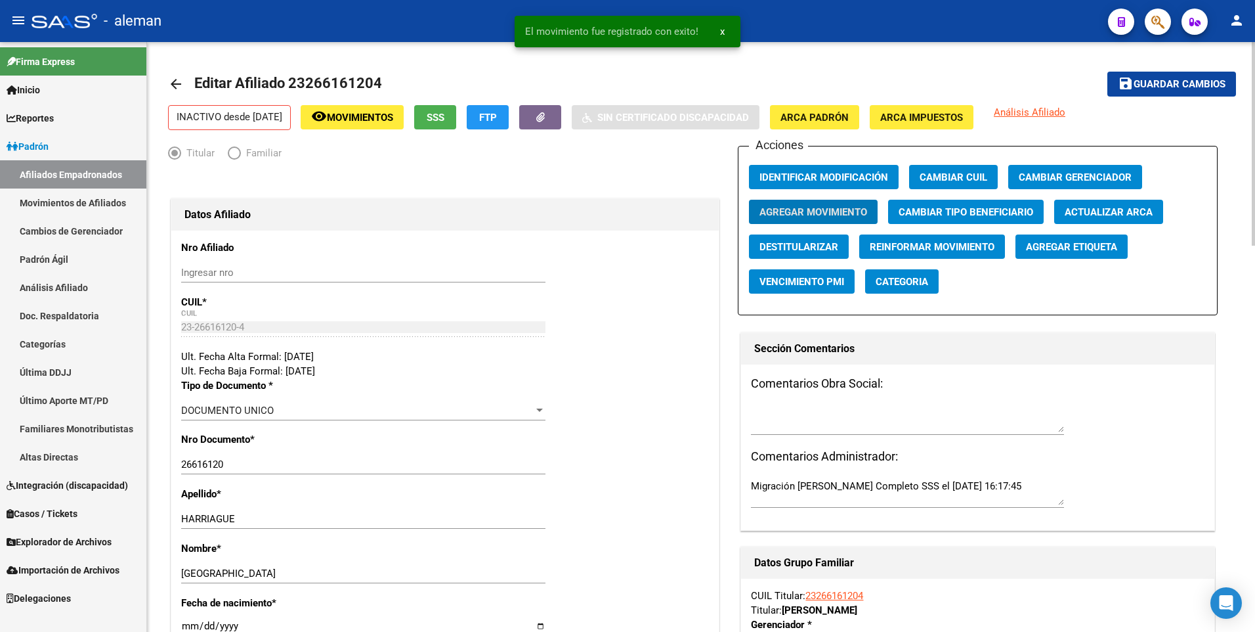
click at [173, 81] on mat-icon "arrow_back" at bounding box center [176, 84] width 16 height 16
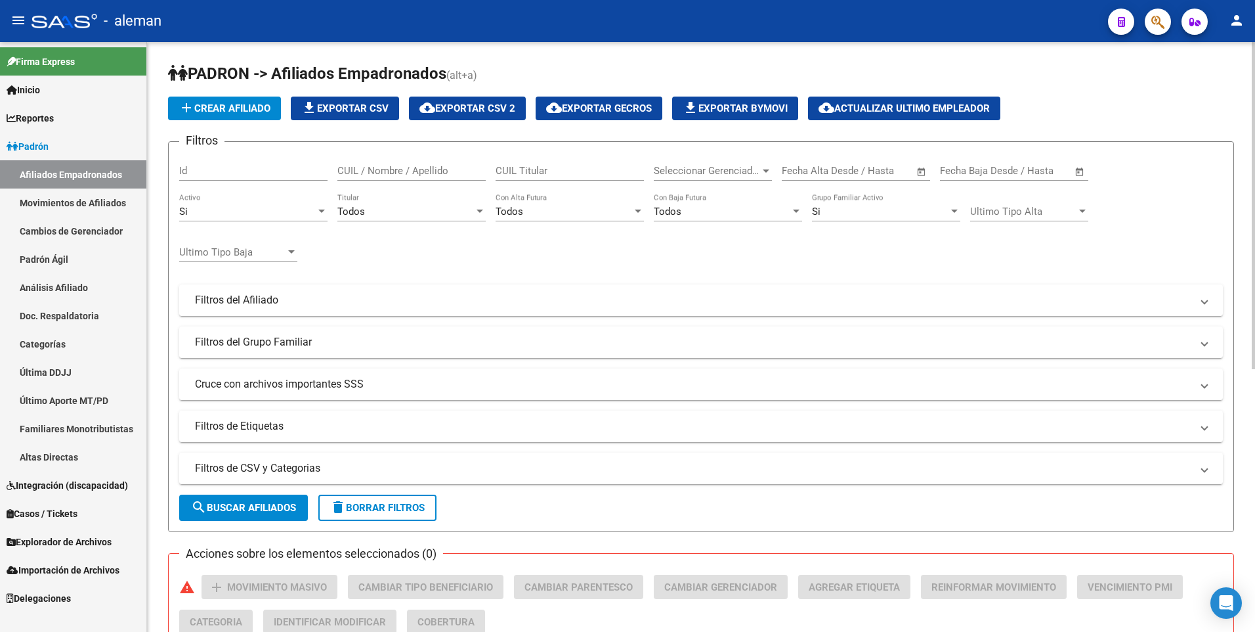
click at [322, 206] on div "Si" at bounding box center [253, 212] width 148 height 12
click at [284, 186] on span "Todos" at bounding box center [253, 182] width 148 height 30
click at [842, 212] on div "Si" at bounding box center [880, 212] width 137 height 12
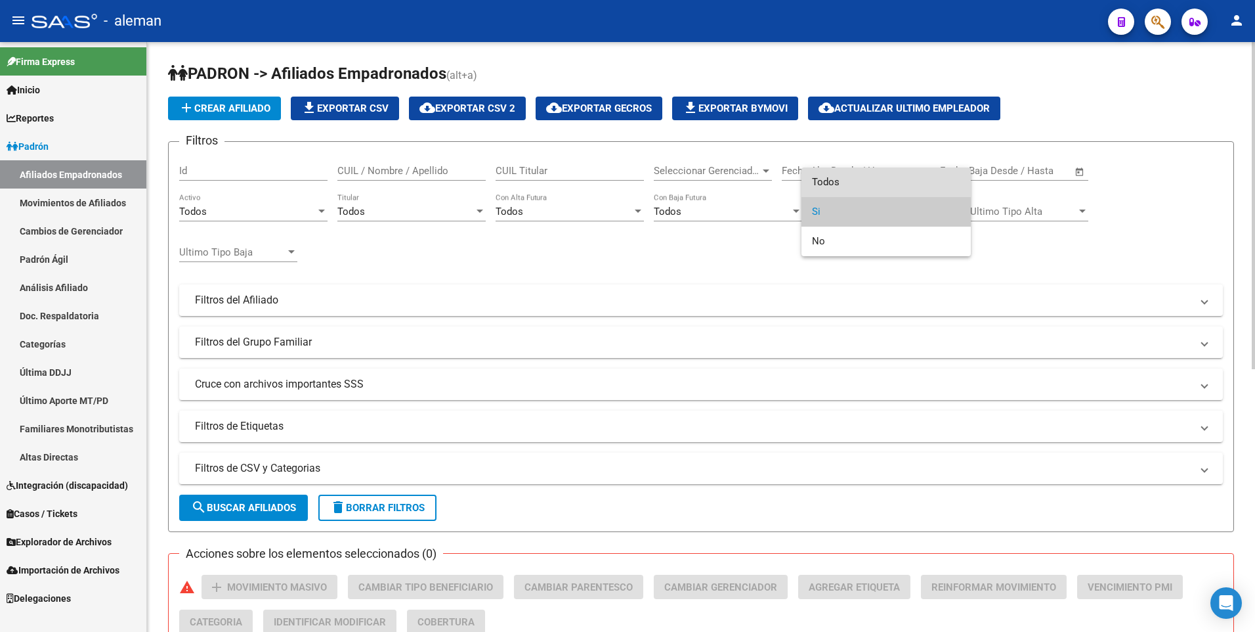
click at [846, 179] on span "Todos" at bounding box center [886, 182] width 148 height 30
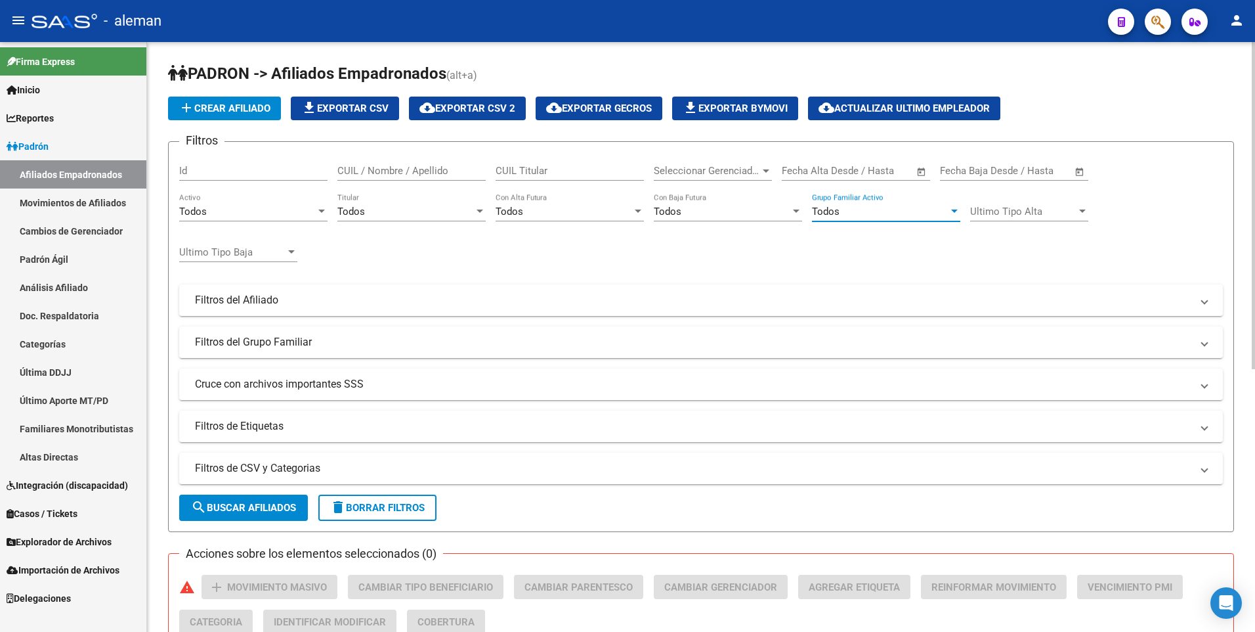
click at [427, 167] on input "CUIL / Nombre / Apellido" at bounding box center [411, 171] width 148 height 12
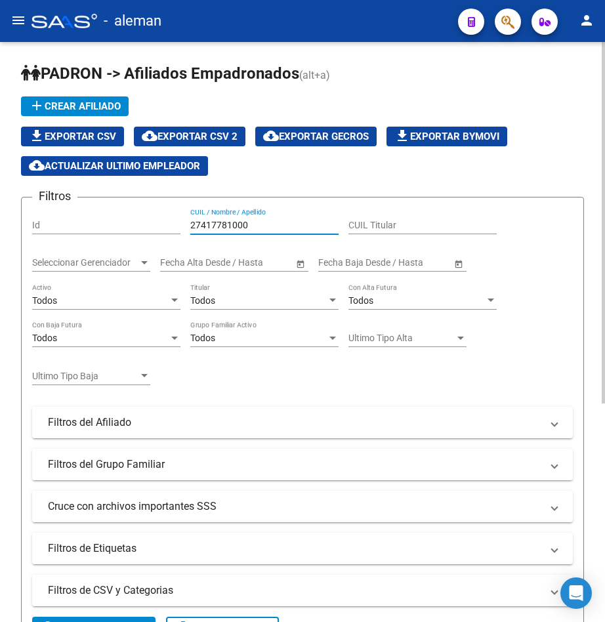
scroll to position [263, 0]
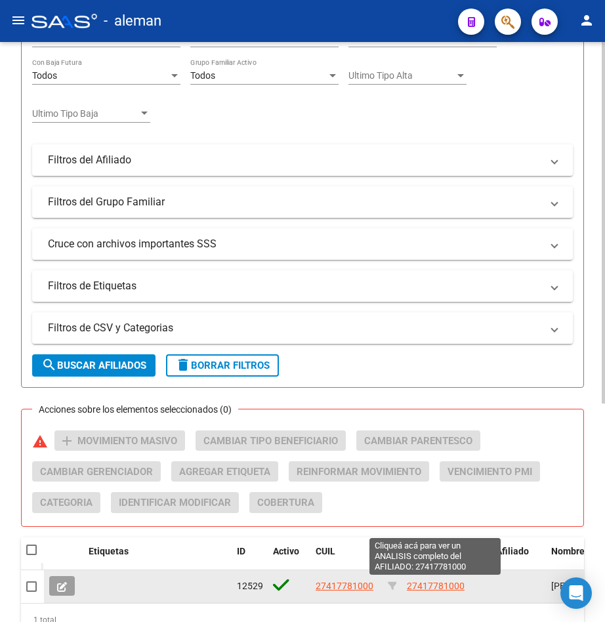
type input "27417781000"
click at [436, 586] on span "27417781000" at bounding box center [436, 586] width 58 height 11
type textarea "27417781000"
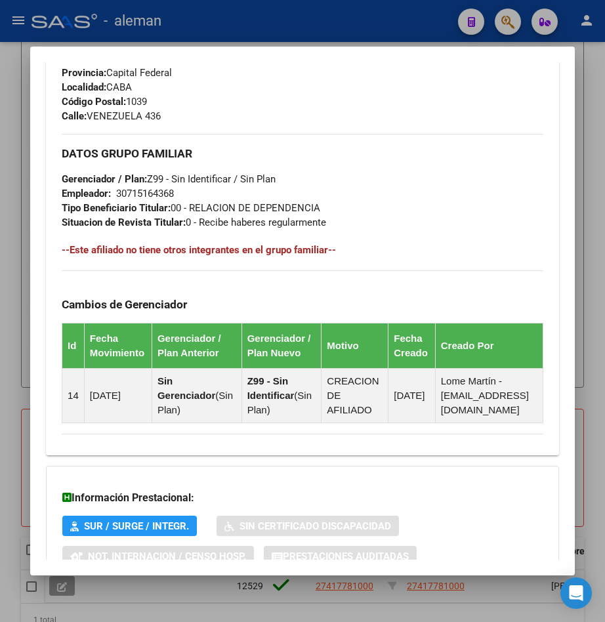
scroll to position [766, 0]
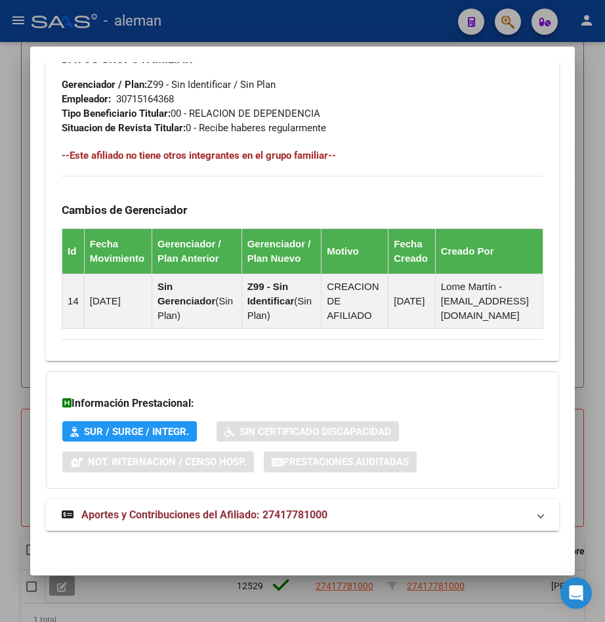
click at [213, 517] on span "Aportes y Contribuciones del Afiliado: 27417781000" at bounding box center [204, 515] width 246 height 12
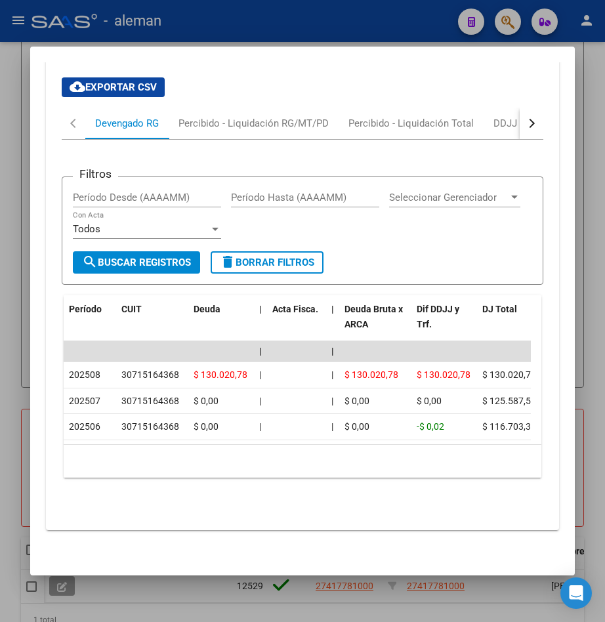
scroll to position [1142, 0]
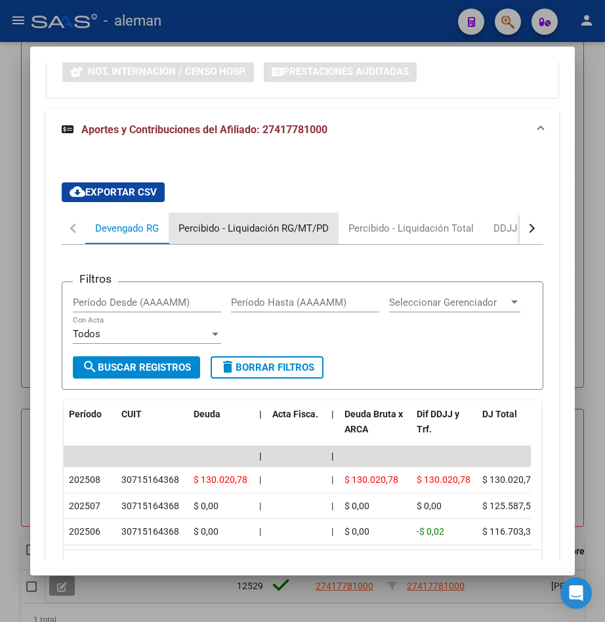
click at [297, 236] on div "Percibido - Liquidación RG/MT/PD" at bounding box center [254, 228] width 150 height 14
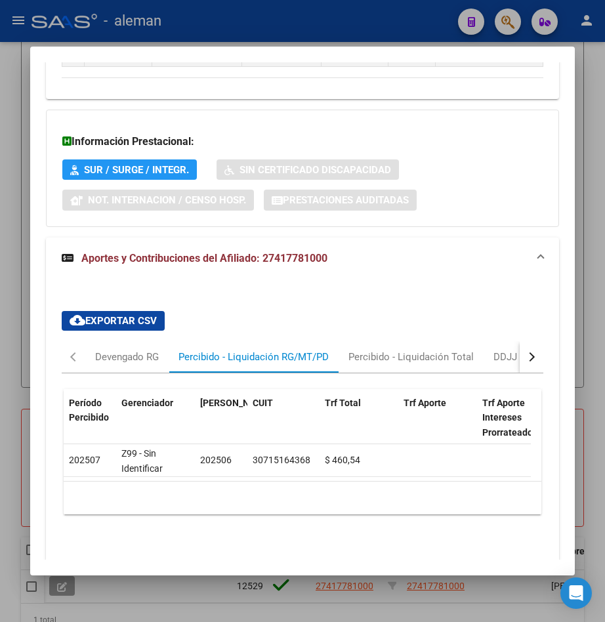
scroll to position [1074, 0]
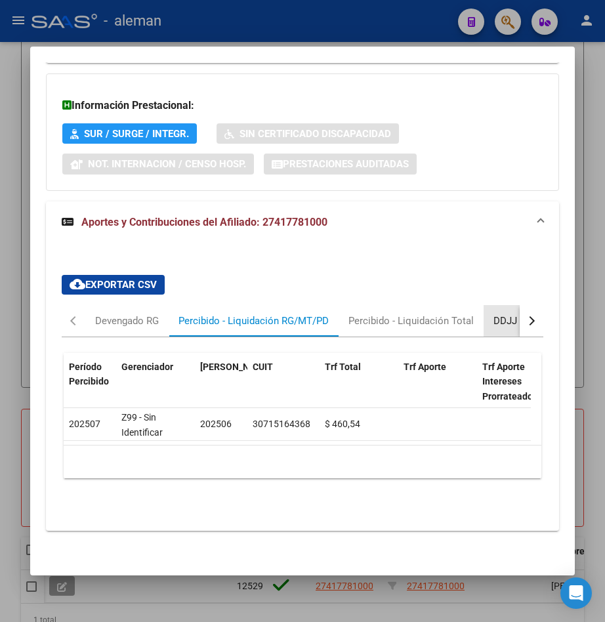
click at [500, 314] on div "DDJJ ARCA" at bounding box center [520, 321] width 52 height 14
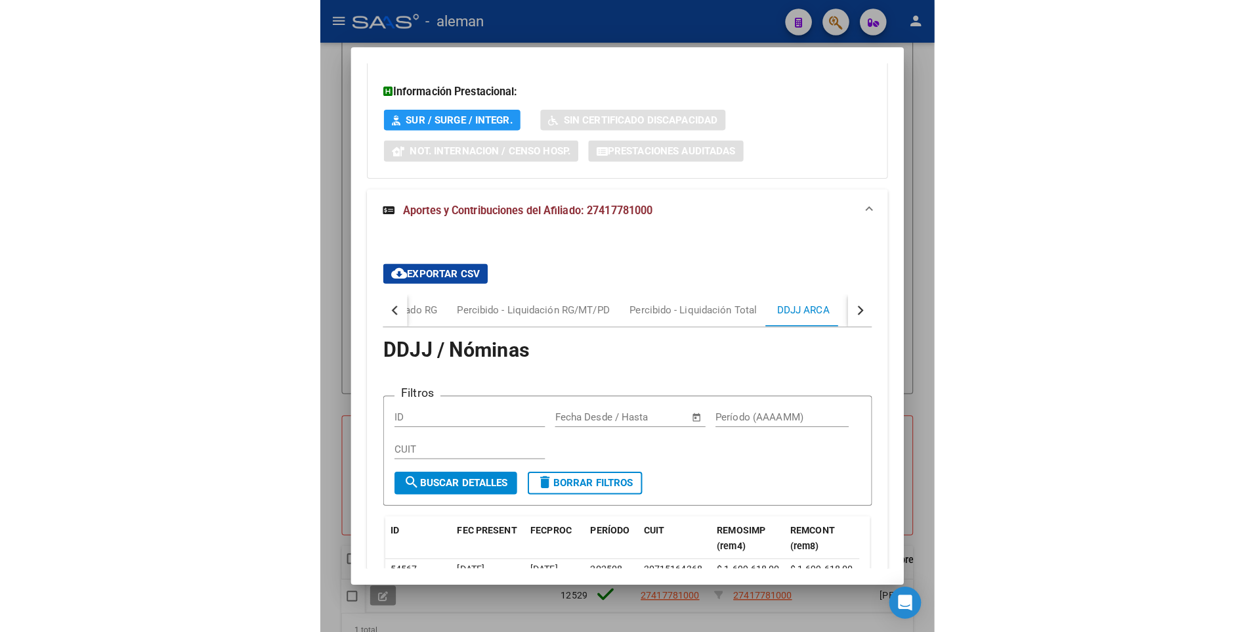
scroll to position [999, 0]
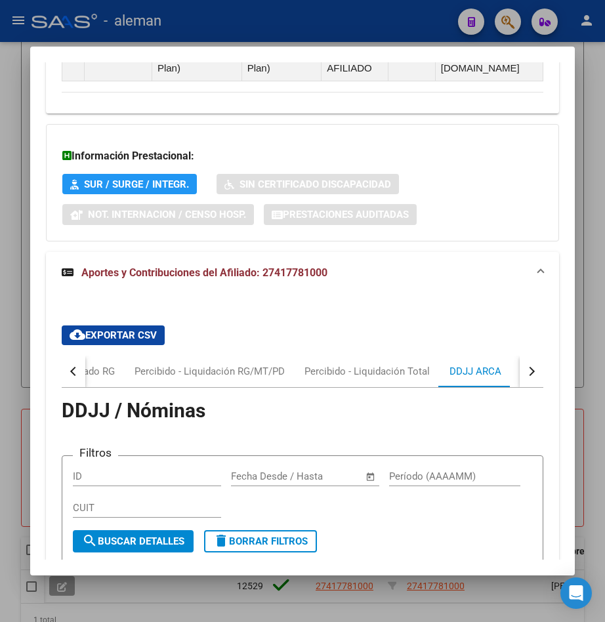
click at [564, 198] on mat-dialog-content "Análisis Afiliado - CUIL: 27417781000 DATOS [PERSON_NAME] ÁGIL: [PERSON_NAME] |…" at bounding box center [302, 311] width 545 height 498
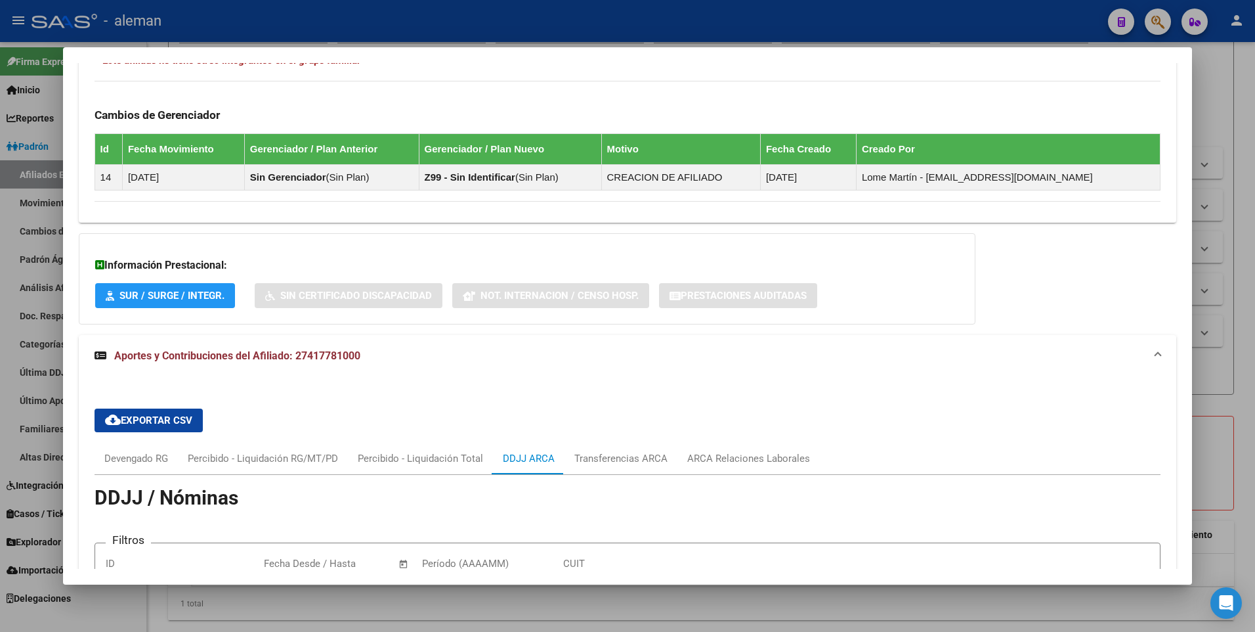
scroll to position [999, 0]
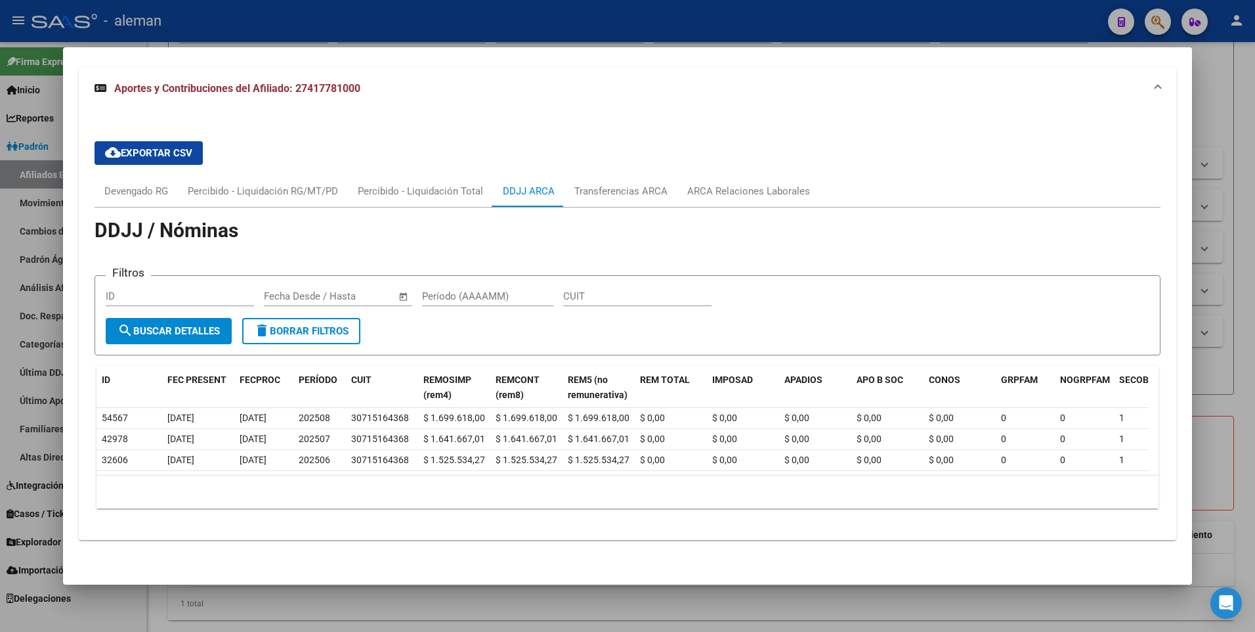
click at [943, 133] on div "cloud_download Exportar CSV Devengado RG Percibido - Liquidación RG/MT/PD Perci…" at bounding box center [628, 325] width 1067 height 388
click at [1234, 241] on div at bounding box center [627, 316] width 1255 height 632
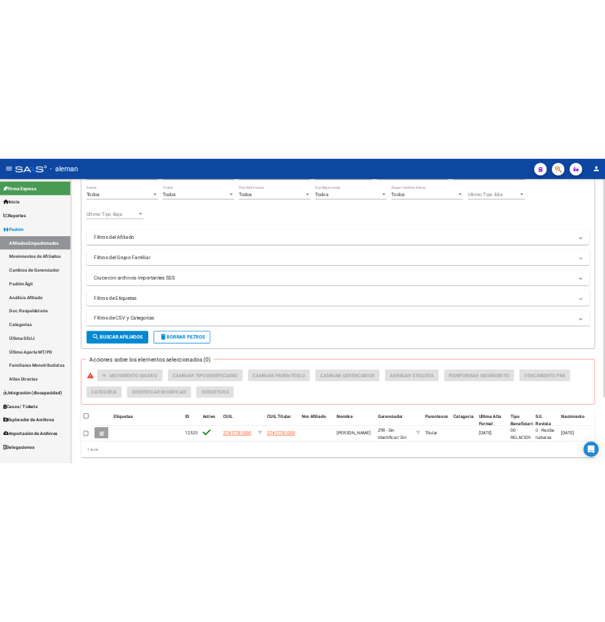
scroll to position [0, 0]
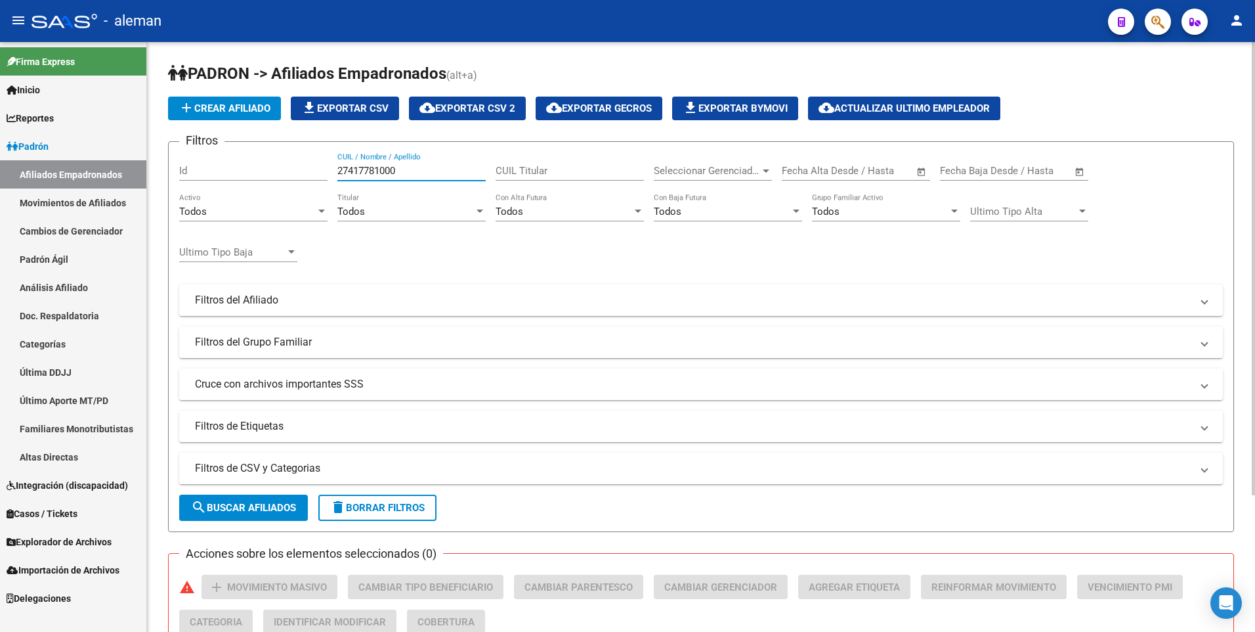
drag, startPoint x: 412, startPoint y: 167, endPoint x: 315, endPoint y: 167, distance: 97.8
click at [315, 167] on div "Filtros Id 27417781000 CUIL / Nombre / Apellido CUIL Titular Seleccionar Gerenc…" at bounding box center [701, 297] width 1044 height 290
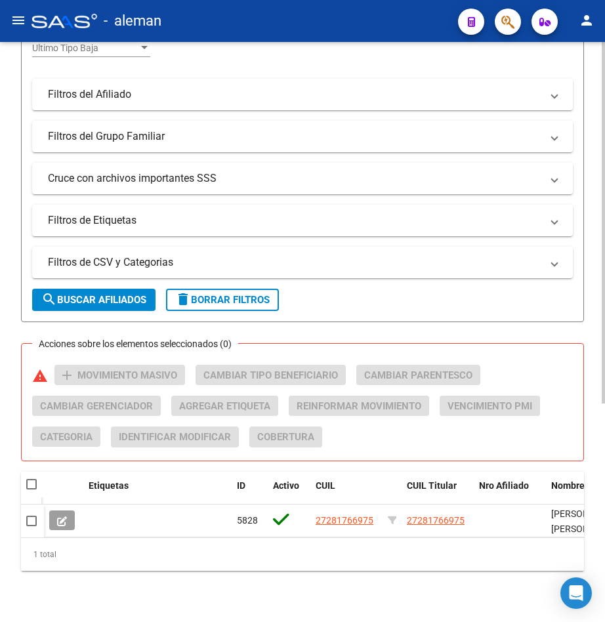
scroll to position [350, 0]
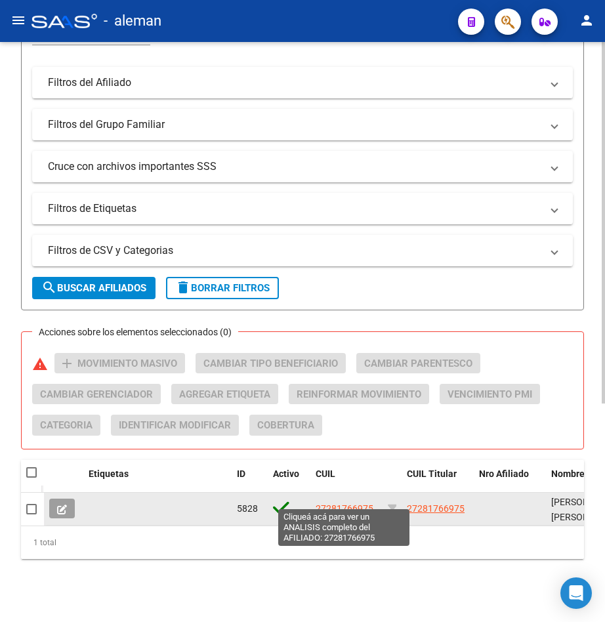
type input "27281766975"
click at [345, 504] on span "27281766975" at bounding box center [345, 509] width 58 height 11
type textarea "27281766975"
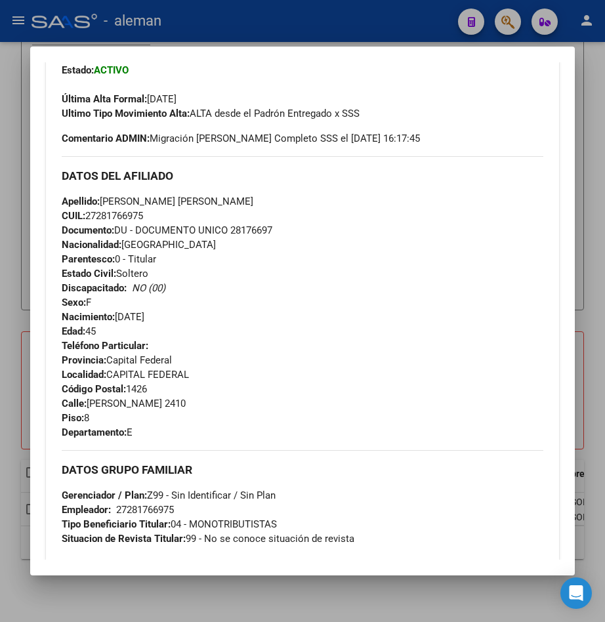
scroll to position [680, 0]
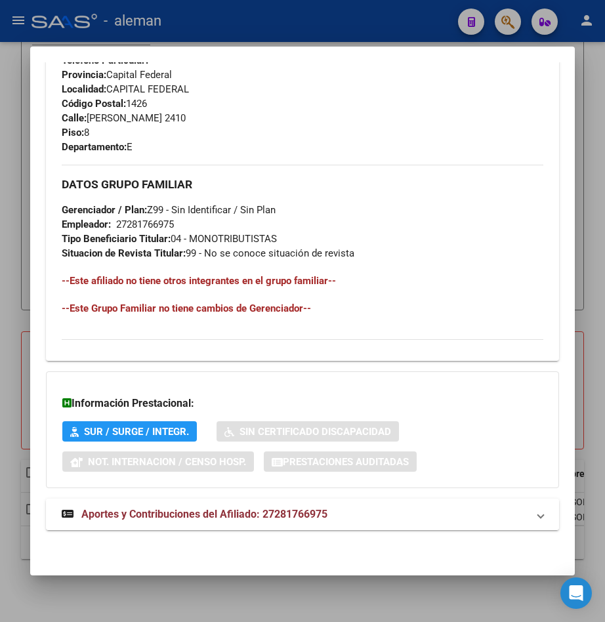
click at [267, 510] on span "Aportes y Contribuciones del Afiliado: 27281766975" at bounding box center [204, 514] width 246 height 12
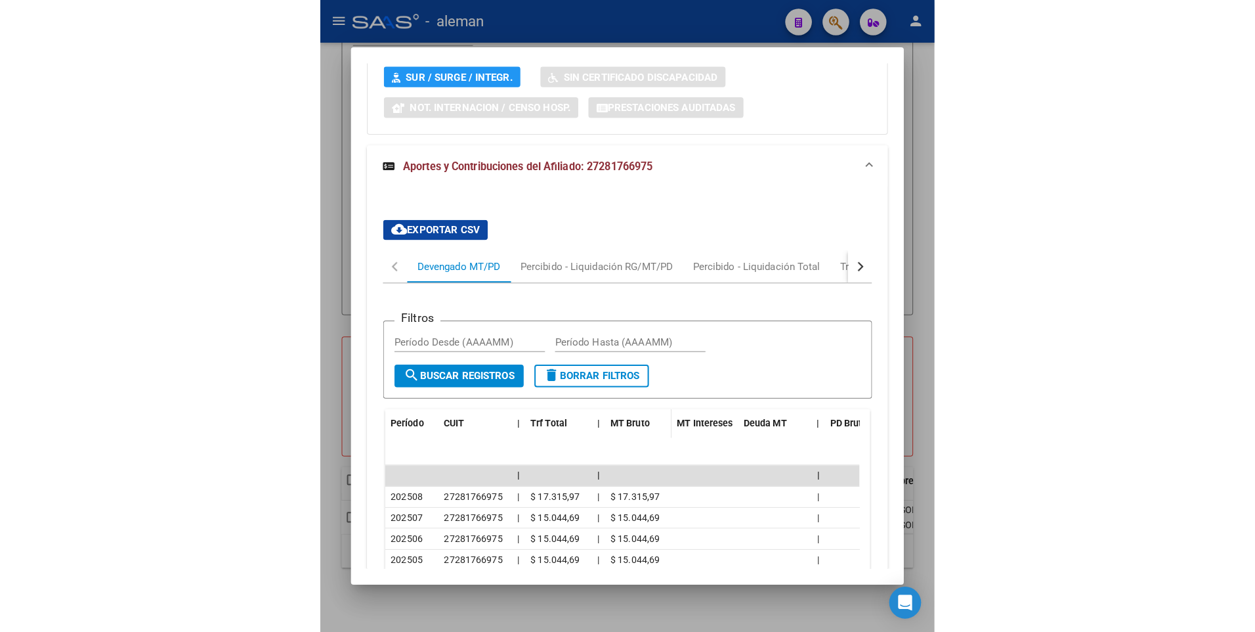
scroll to position [1167, 0]
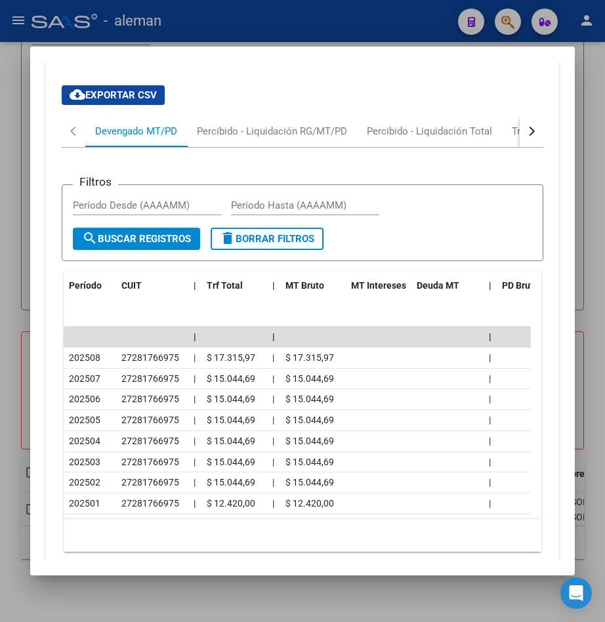
click at [594, 104] on div at bounding box center [302, 311] width 605 height 622
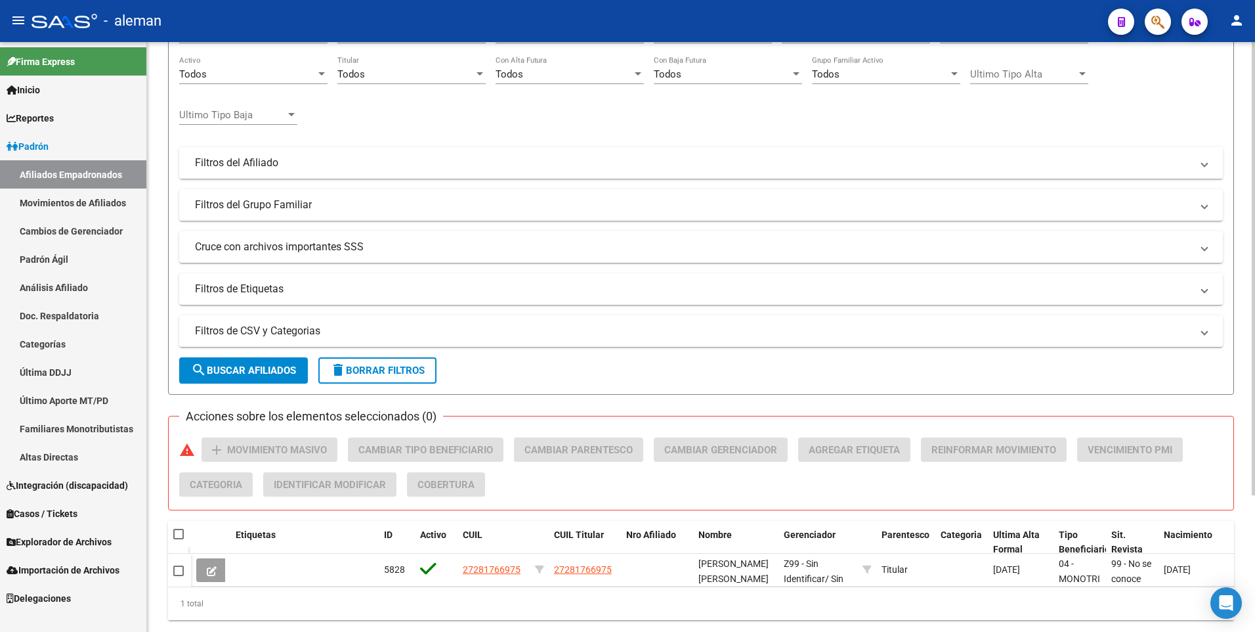
scroll to position [0, 0]
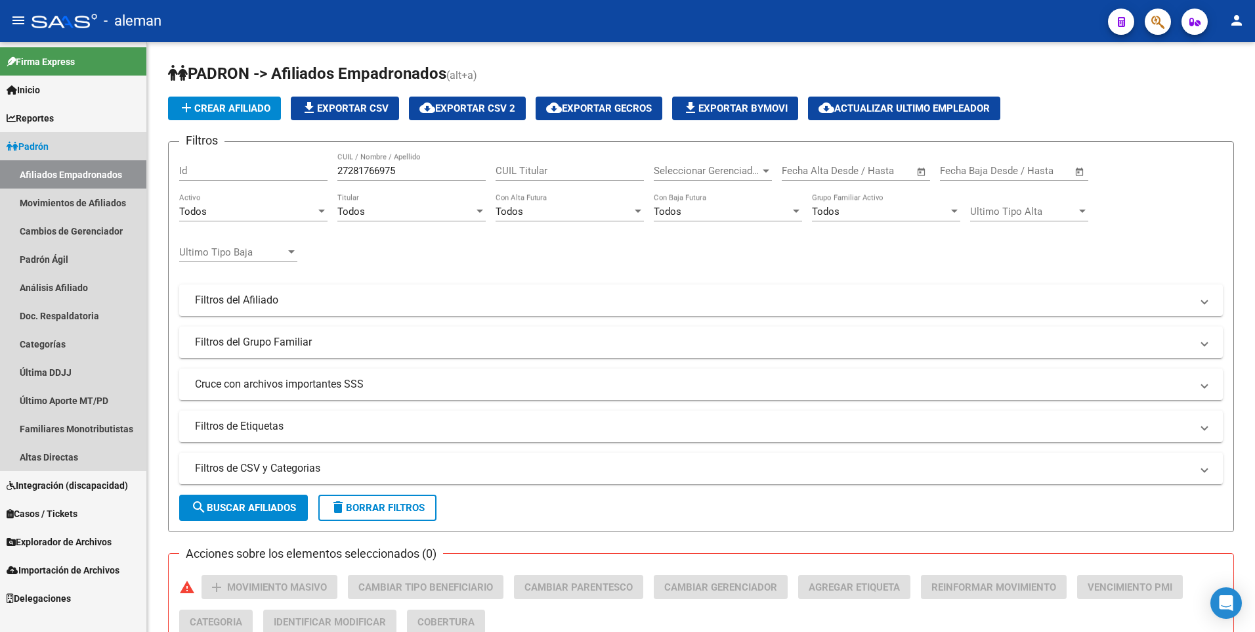
click at [39, 140] on span "Padrón" at bounding box center [28, 146] width 42 height 14
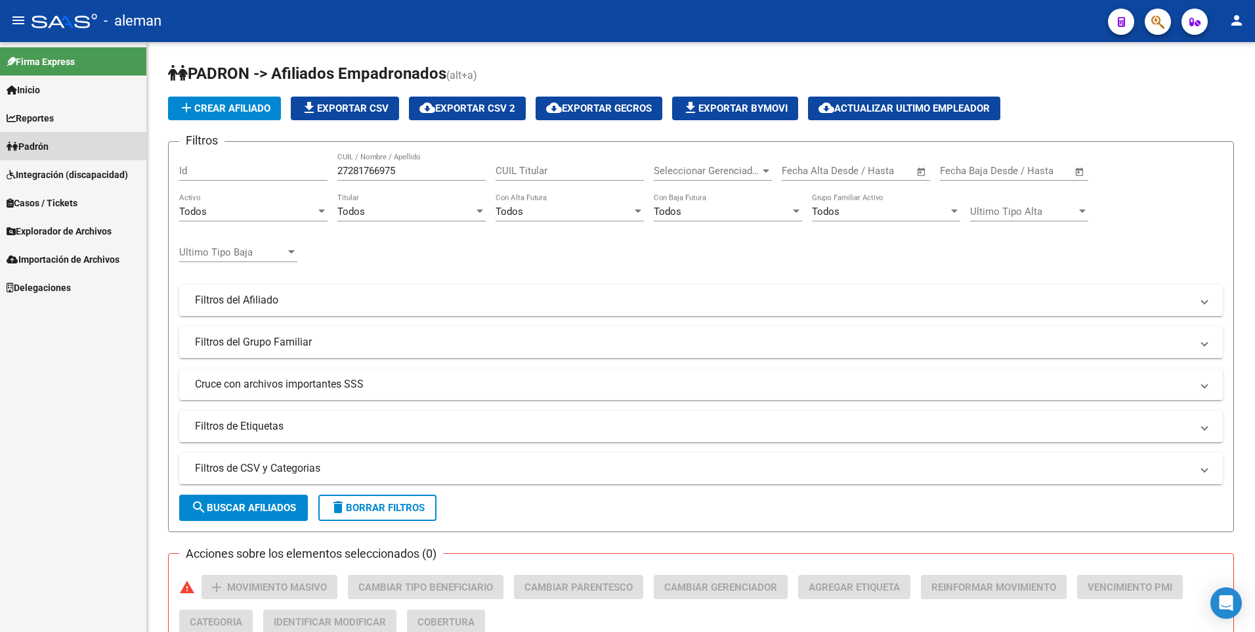
click at [53, 138] on link "Padrón" at bounding box center [73, 146] width 146 height 28
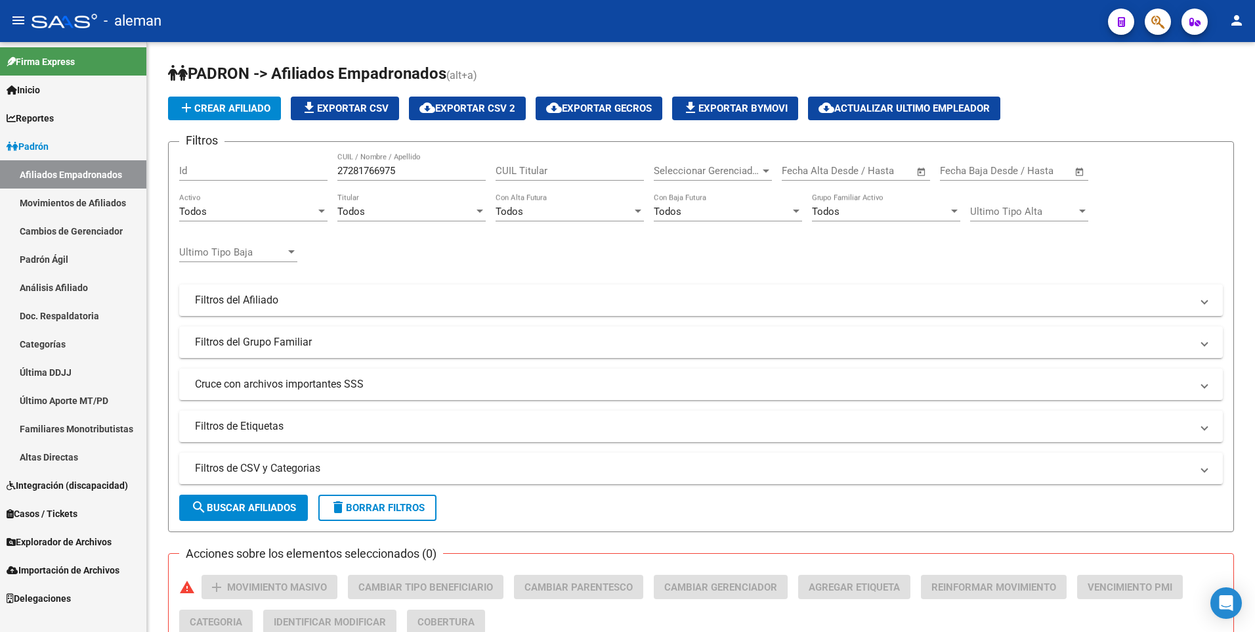
click at [70, 171] on link "Afiliados Empadronados" at bounding box center [73, 174] width 146 height 28
drag, startPoint x: 430, startPoint y: 165, endPoint x: 311, endPoint y: 162, distance: 119.5
click at [311, 162] on div "Filtros Id 27281766975 CUIL / Nombre / Apellido CUIL Titular Seleccionar Gerenc…" at bounding box center [701, 297] width 1044 height 290
click at [322, 209] on div at bounding box center [322, 211] width 12 height 11
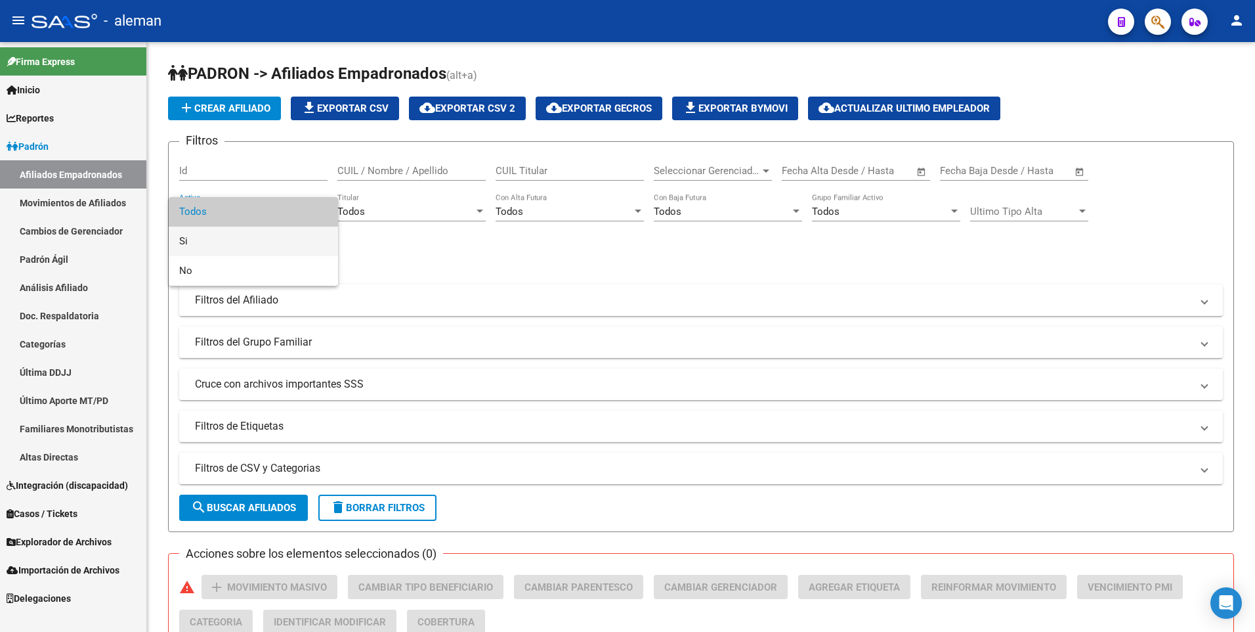
click at [251, 239] on span "Si" at bounding box center [253, 242] width 148 height 30
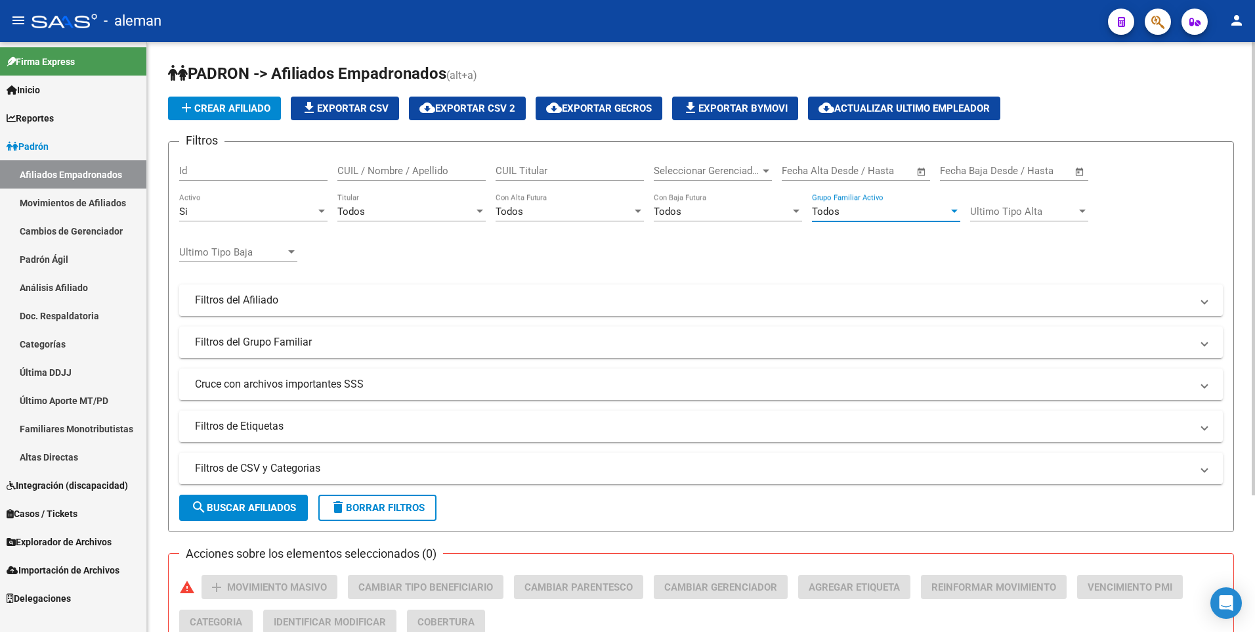
click at [870, 207] on div "Todos" at bounding box center [880, 212] width 137 height 12
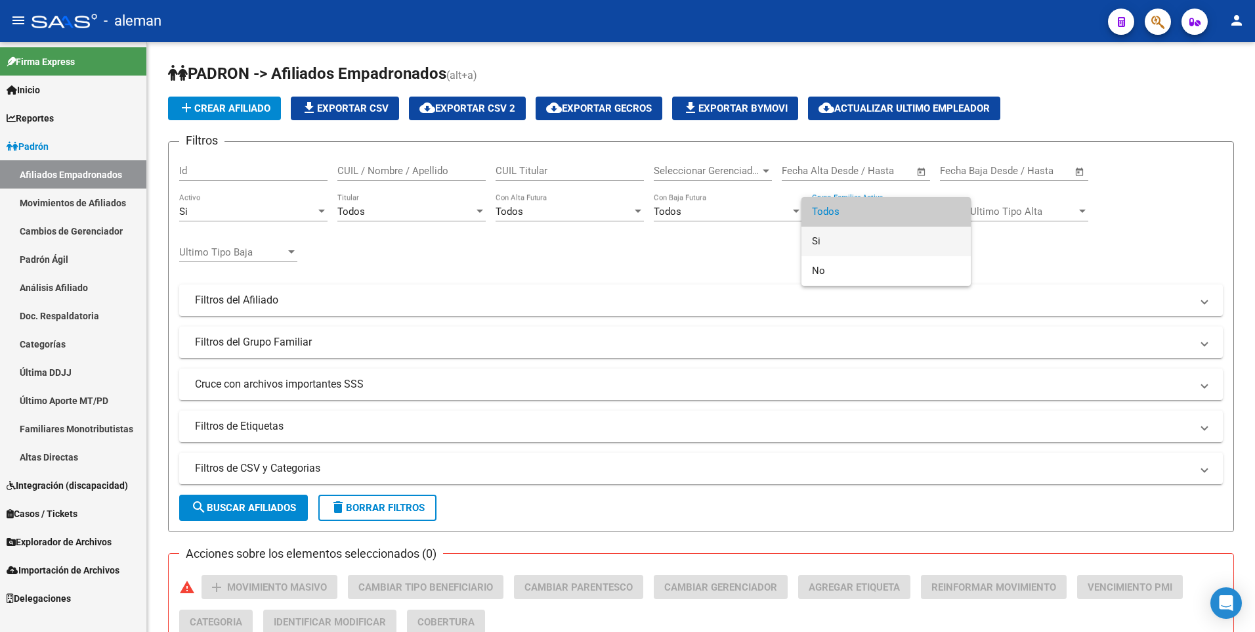
click at [829, 241] on span "Si" at bounding box center [886, 242] width 148 height 30
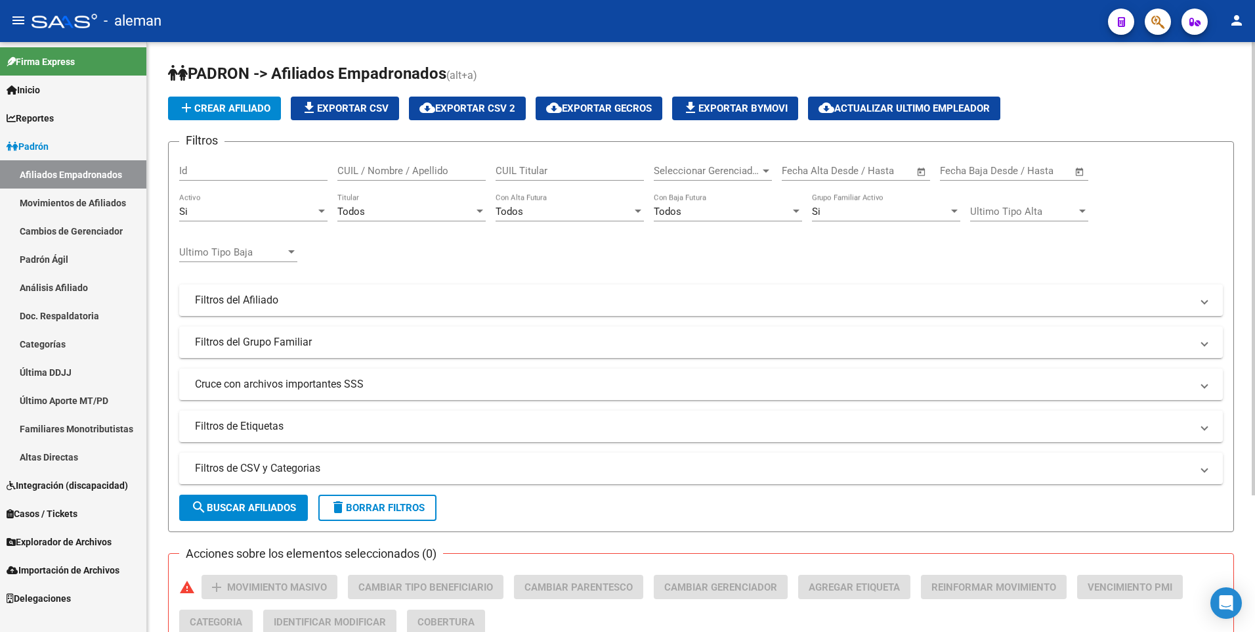
click at [427, 254] on div "Filtros Id CUIL / Nombre / Apellido CUIL Titular Seleccionar Gerenciador Selecc…" at bounding box center [701, 297] width 1044 height 290
click at [273, 503] on span "search Buscar Afiliados" at bounding box center [243, 508] width 105 height 12
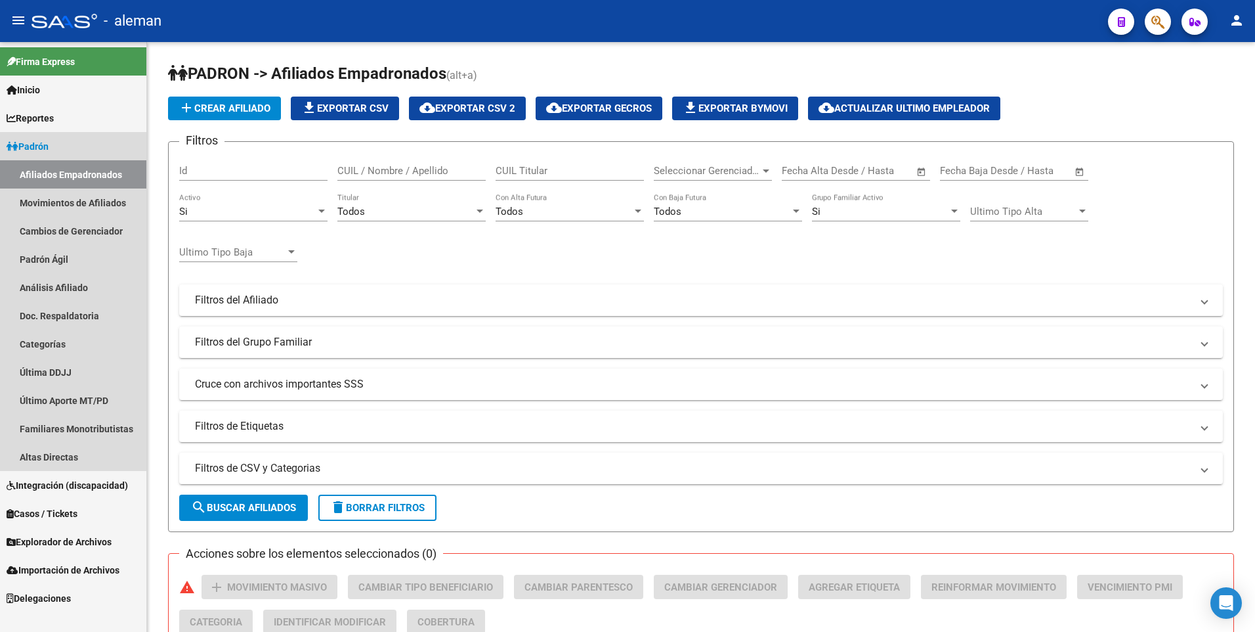
click at [67, 173] on link "Afiliados Empadronados" at bounding box center [73, 174] width 146 height 28
click at [68, 172] on link "Afiliados Empadronados" at bounding box center [73, 174] width 146 height 28
